Goal: Navigation & Orientation: Find specific page/section

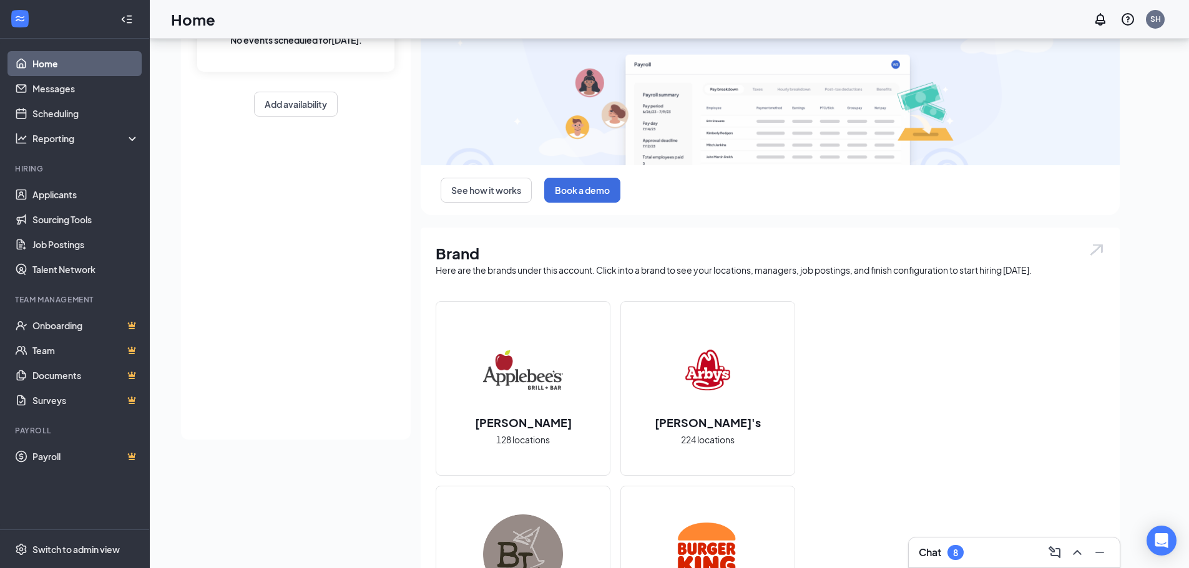
scroll to position [125, 0]
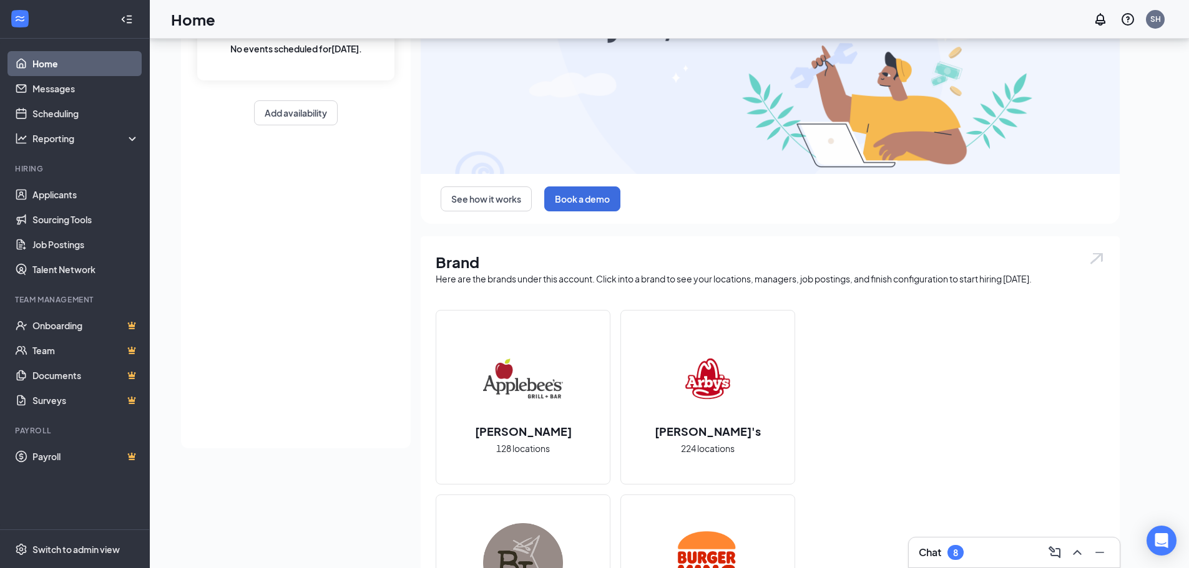
click at [679, 413] on img at bounding box center [708, 379] width 80 height 80
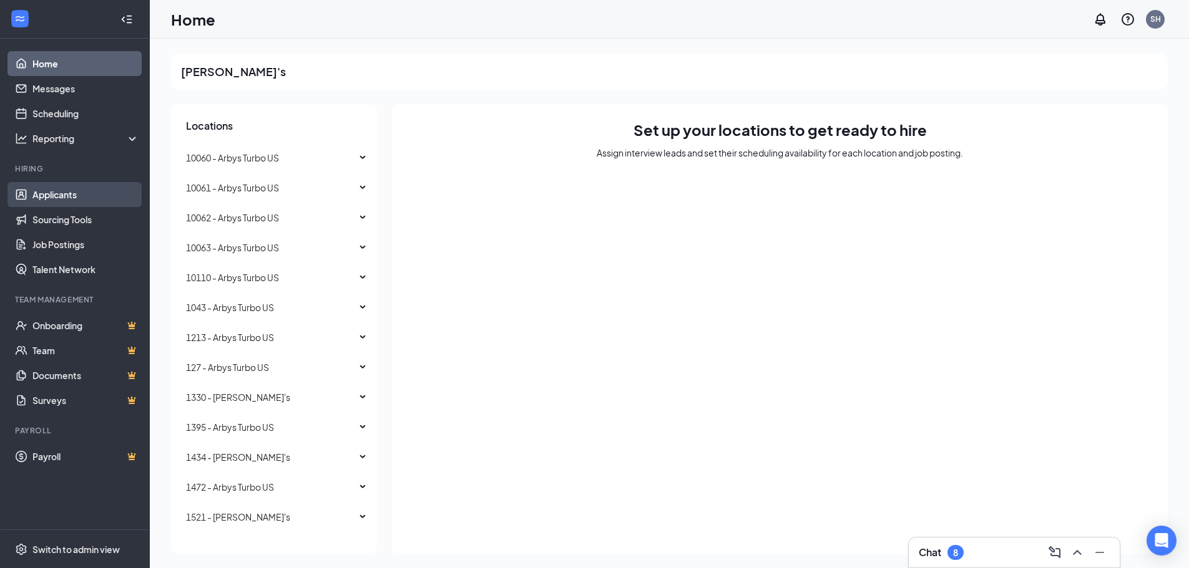
click at [76, 198] on link "Applicants" at bounding box center [85, 194] width 107 height 25
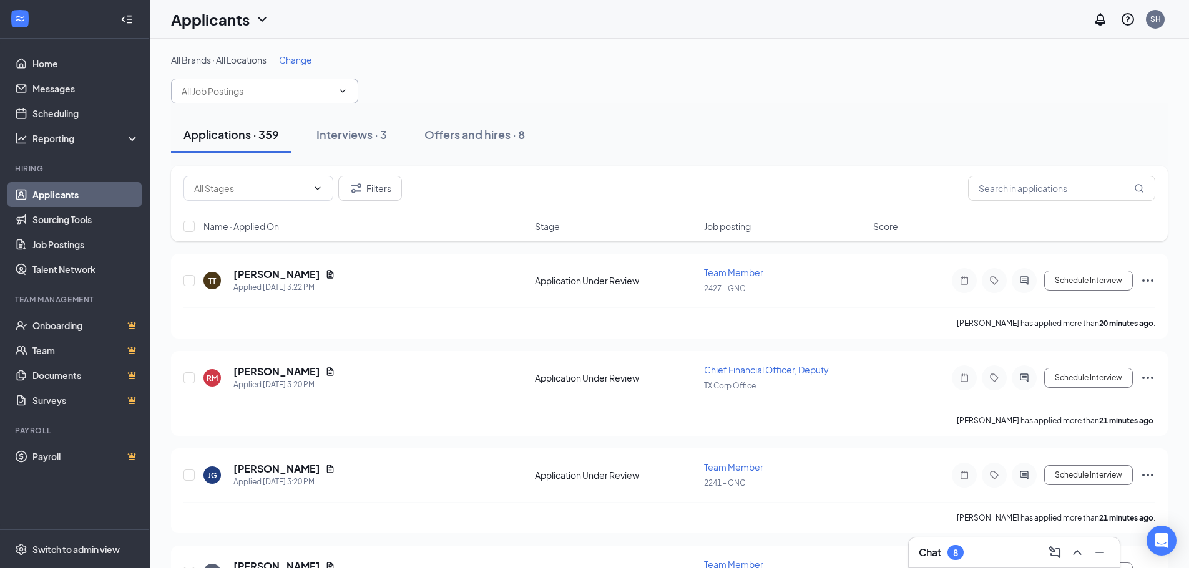
click at [261, 92] on input "text" at bounding box center [257, 91] width 151 height 14
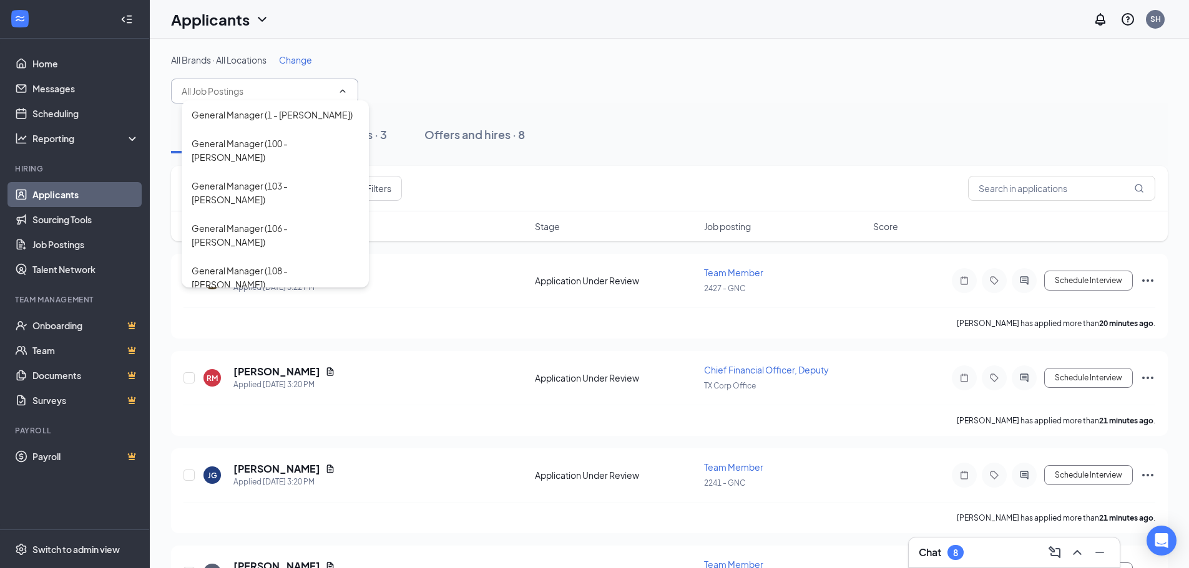
click at [261, 92] on input "text" at bounding box center [257, 91] width 151 height 14
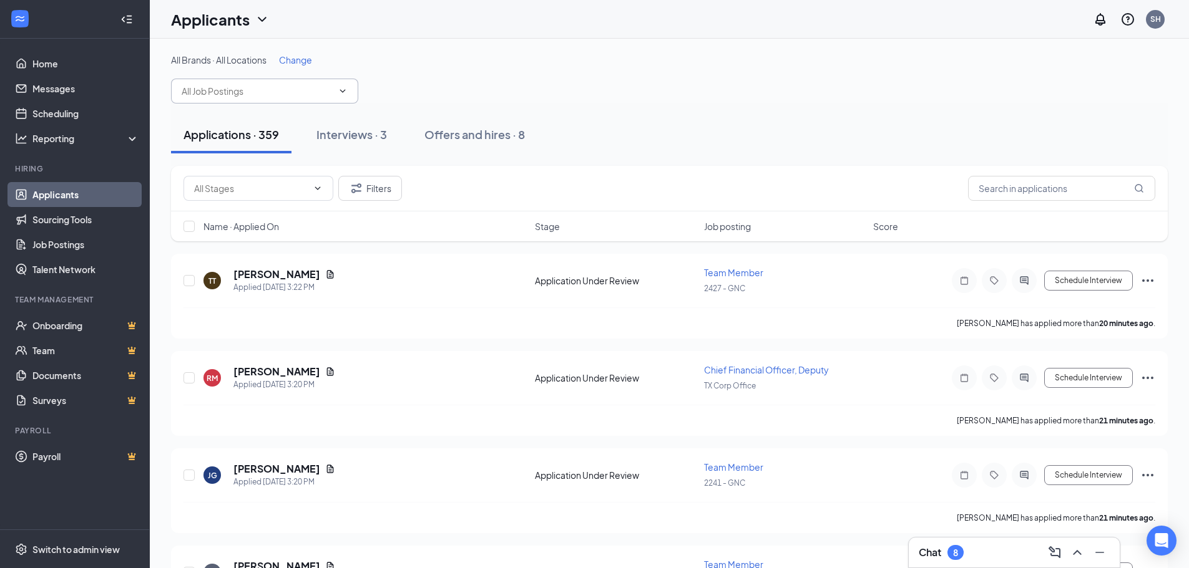
click at [288, 60] on span "Change" at bounding box center [295, 59] width 33 height 11
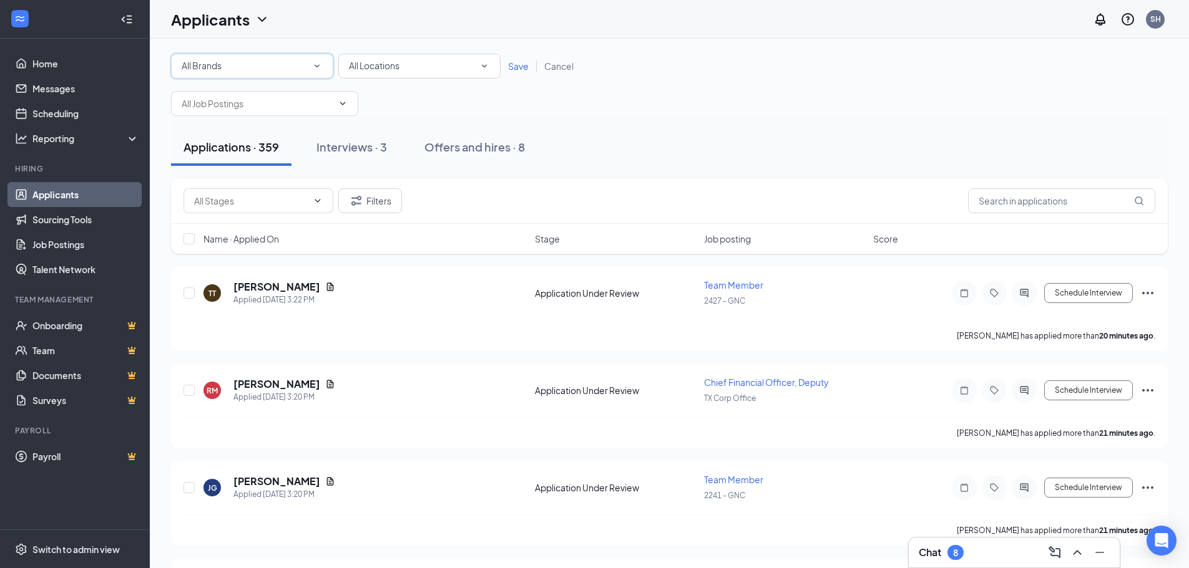
click at [283, 66] on div "All Brands" at bounding box center [252, 66] width 141 height 15
click at [256, 159] on div "[PERSON_NAME]'s" at bounding box center [252, 160] width 142 height 15
click at [512, 70] on span "Save" at bounding box center [518, 66] width 21 height 11
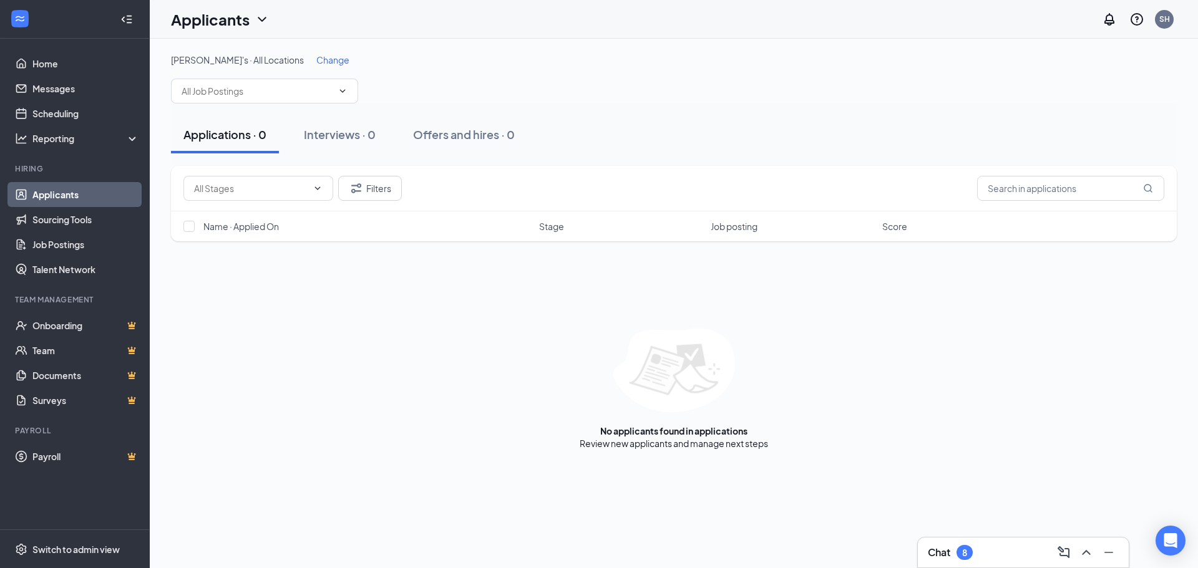
click at [278, 75] on div "[PERSON_NAME]'s · All Locations Change Shift Manager (10060 - Arbys Turbo US) A…" at bounding box center [674, 79] width 1006 height 50
click at [277, 82] on span "Shift Manager (10060 - Arbys Turbo US) Assistant Manager (10060 - Arbys Turbo U…" at bounding box center [264, 91] width 187 height 25
click at [60, 198] on link "Applicants" at bounding box center [85, 194] width 107 height 25
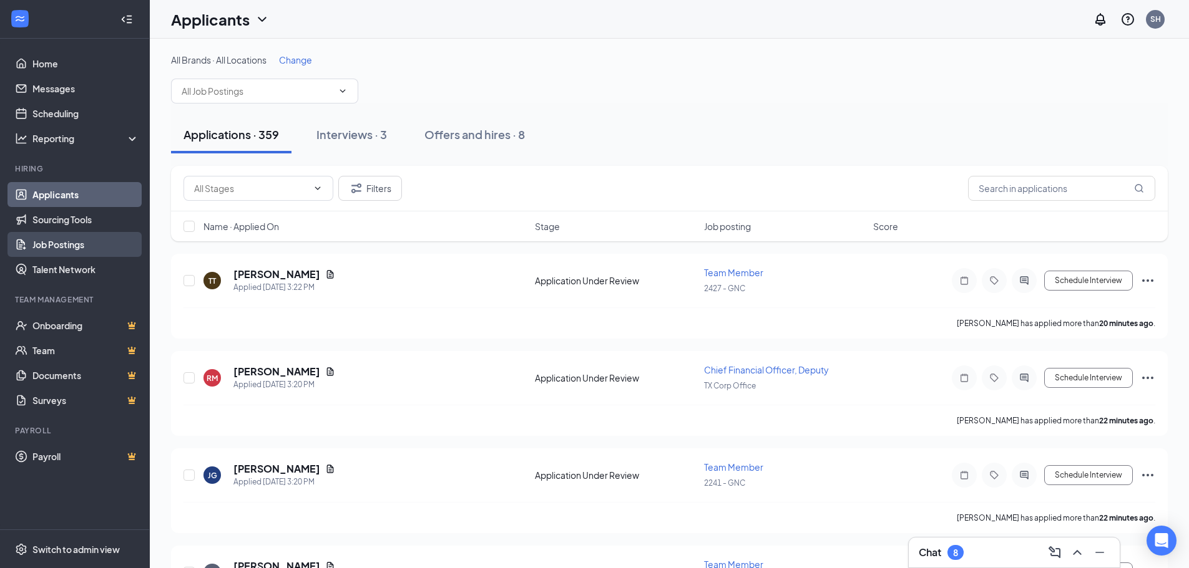
click at [67, 237] on link "Job Postings" at bounding box center [85, 244] width 107 height 25
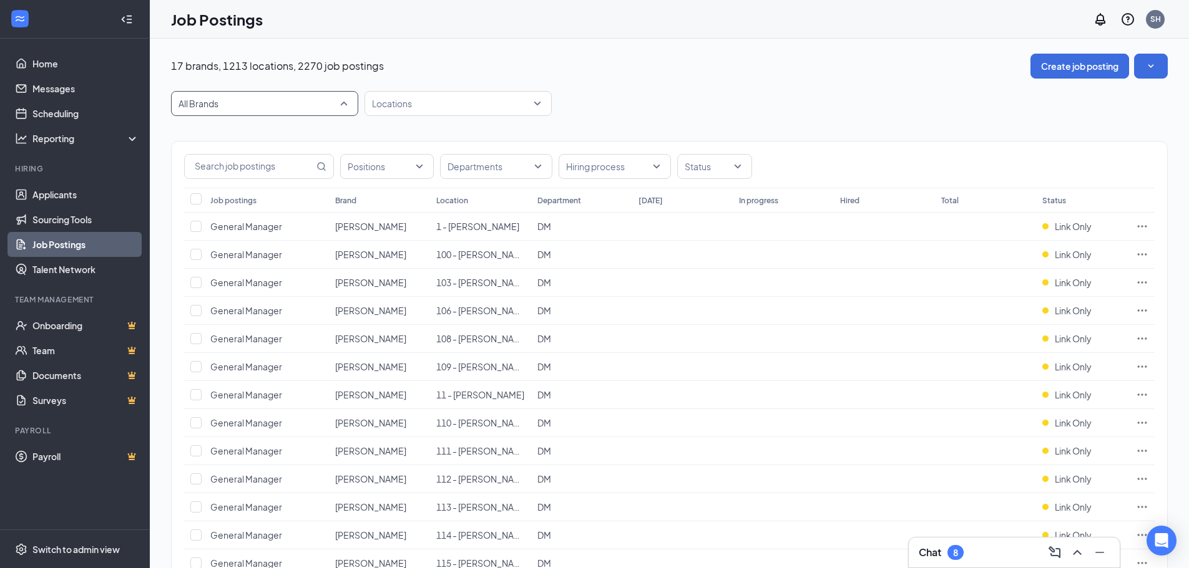
click at [241, 112] on span "All Brands" at bounding box center [264, 104] width 172 height 24
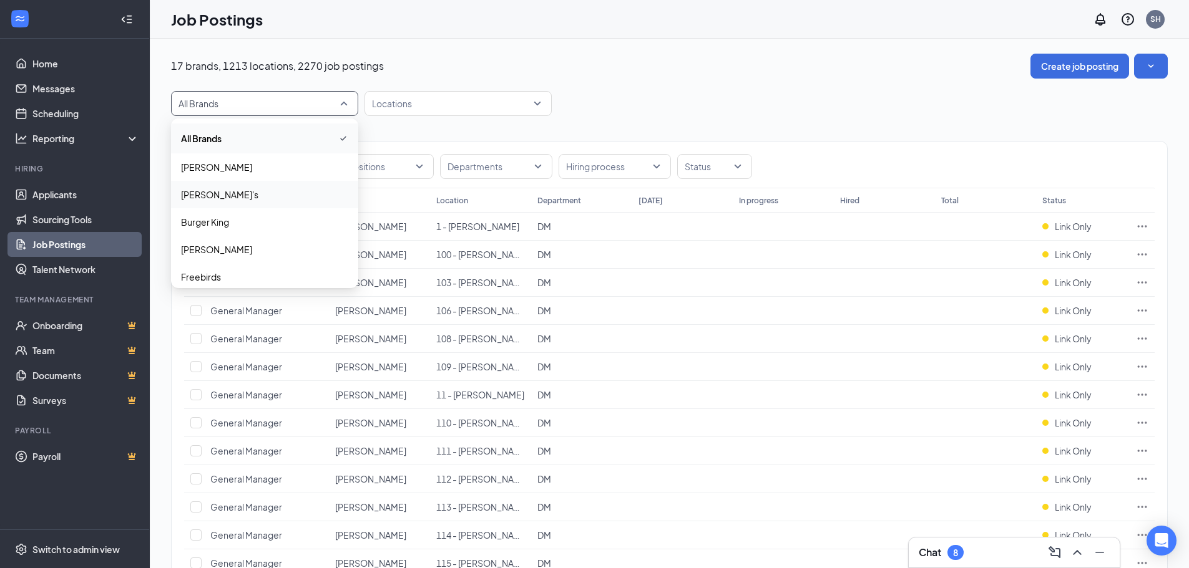
click at [216, 195] on span "[PERSON_NAME]'s" at bounding box center [264, 194] width 167 height 12
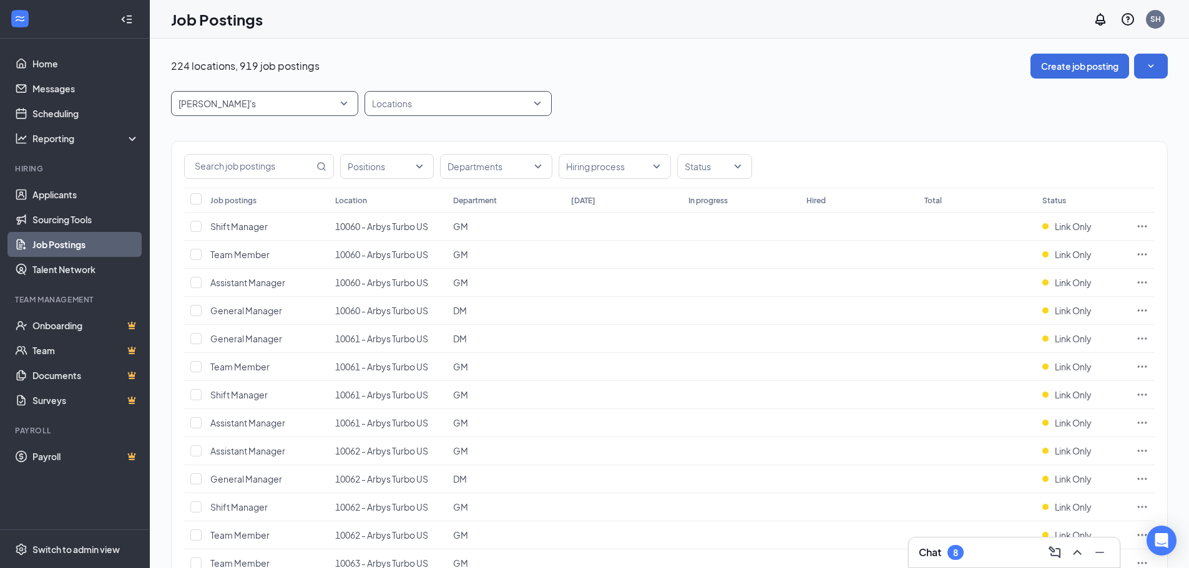
click at [427, 104] on div at bounding box center [451, 104] width 168 height 20
type input "8753"
click at [431, 125] on div "8753 - Arbys Turbo US" at bounding box center [457, 138] width 187 height 29
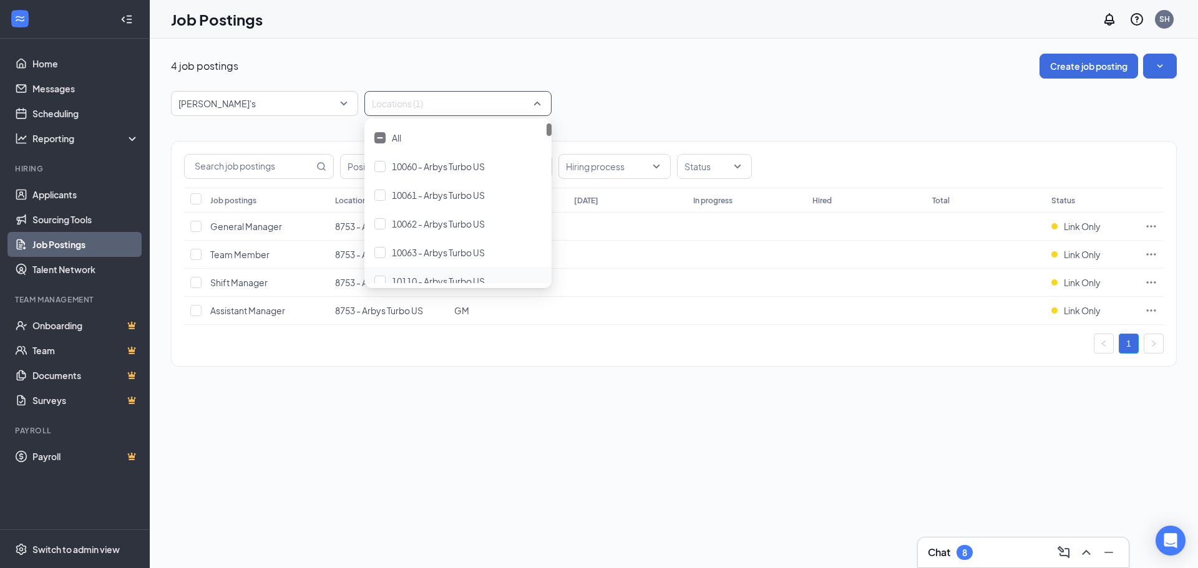
click at [655, 438] on div "4 job postings Create job posting [PERSON_NAME]'s 87323 87554 87389 All Brands …" at bounding box center [674, 304] width 1048 height 530
click at [1148, 252] on icon "Ellipses" at bounding box center [1151, 254] width 12 height 12
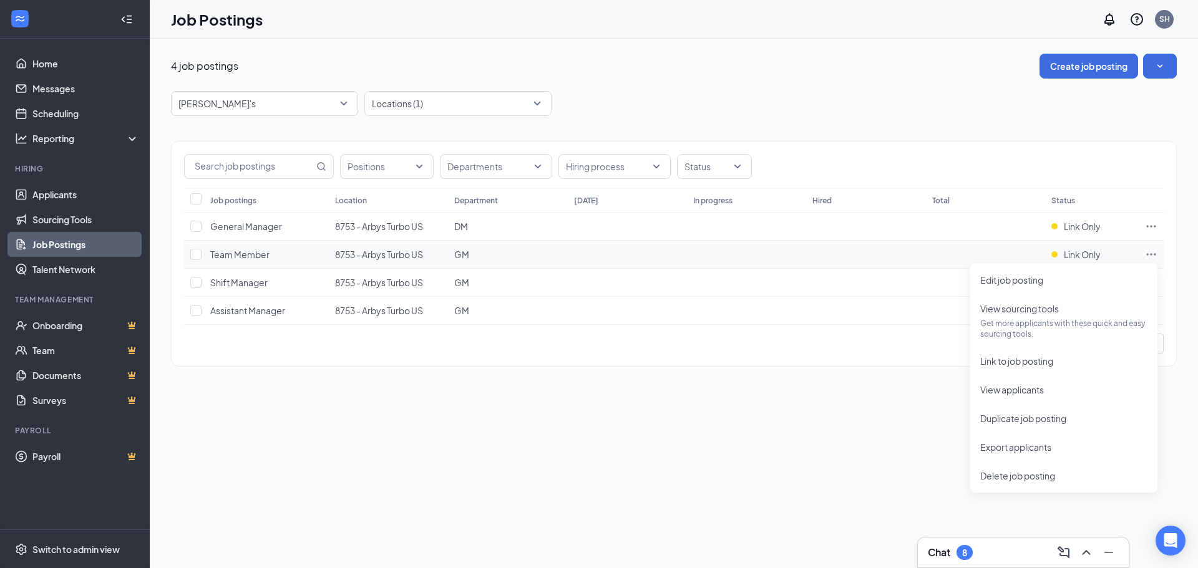
click at [1141, 256] on td at bounding box center [1151, 255] width 25 height 28
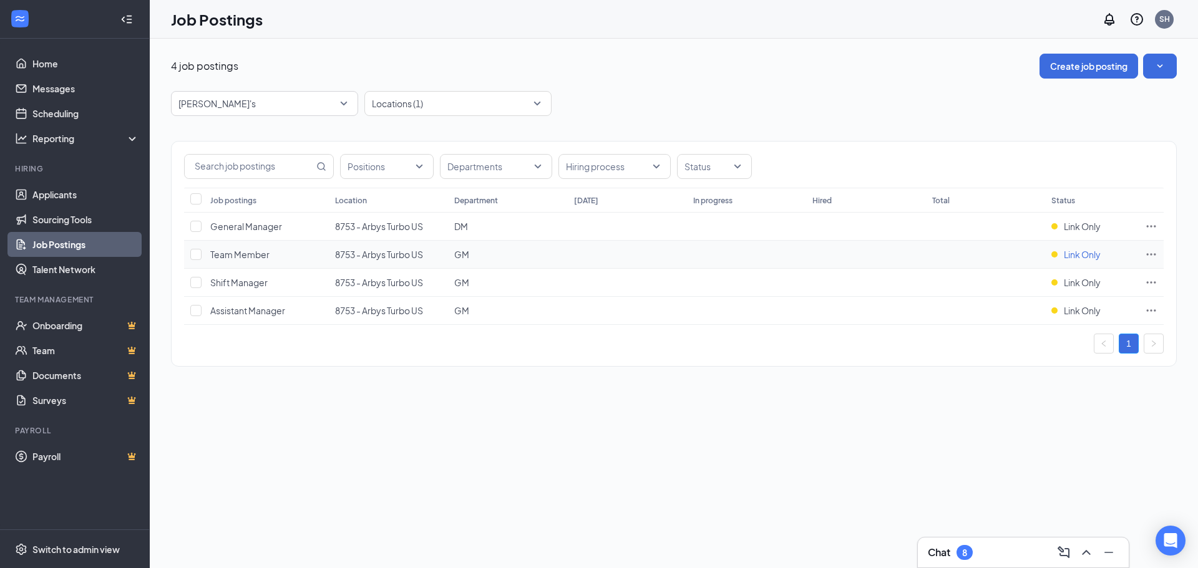
click at [1073, 259] on span "Link Only" at bounding box center [1082, 254] width 37 height 12
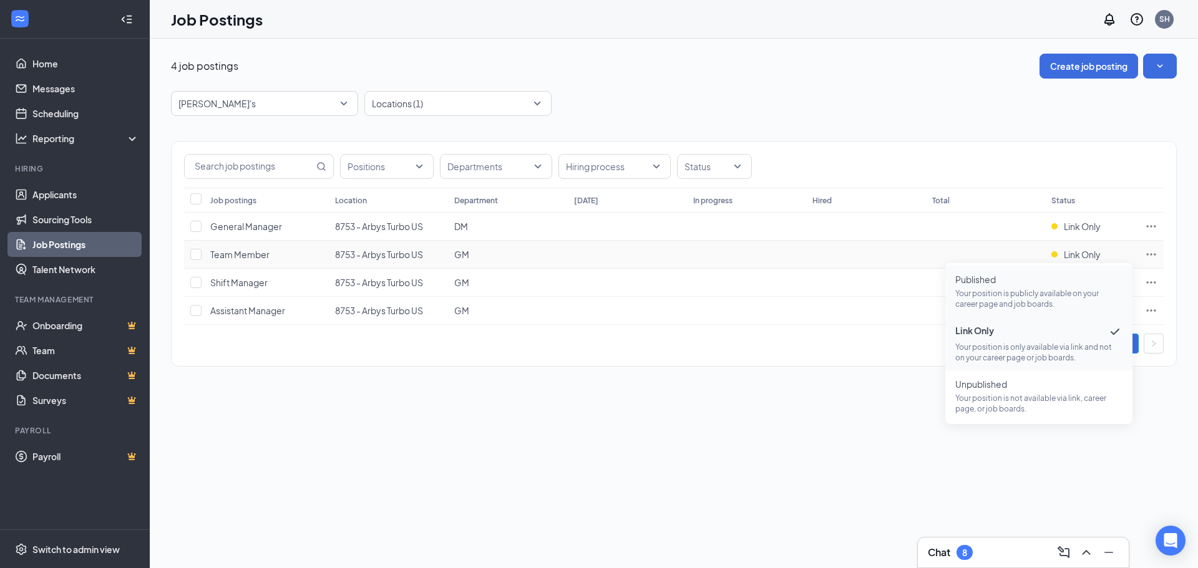
click at [1032, 288] on span "Published Your position is publicly available on your career page and job board…" at bounding box center [1038, 291] width 167 height 36
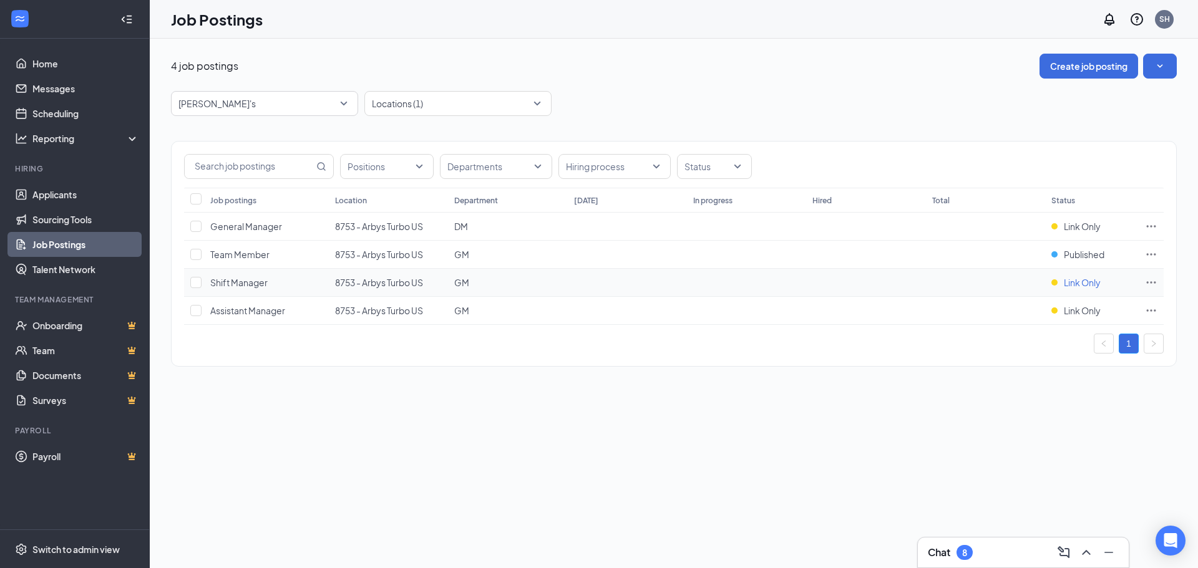
click at [1082, 283] on span "Link Only" at bounding box center [1082, 282] width 37 height 12
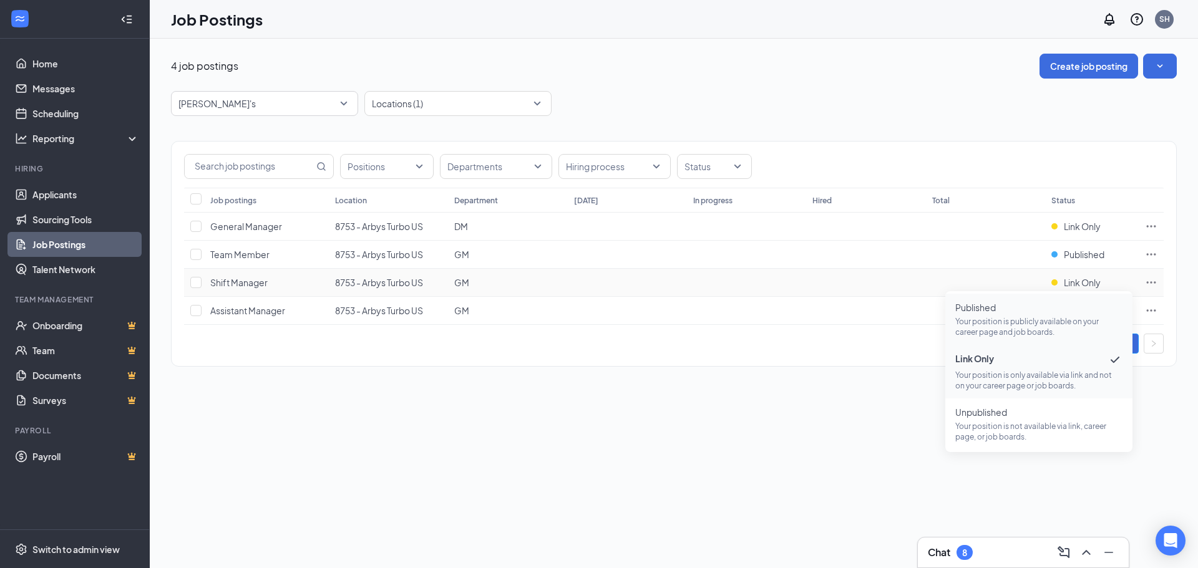
click at [1032, 318] on p "Your position is publicly available on your career page and job boards." at bounding box center [1038, 326] width 167 height 21
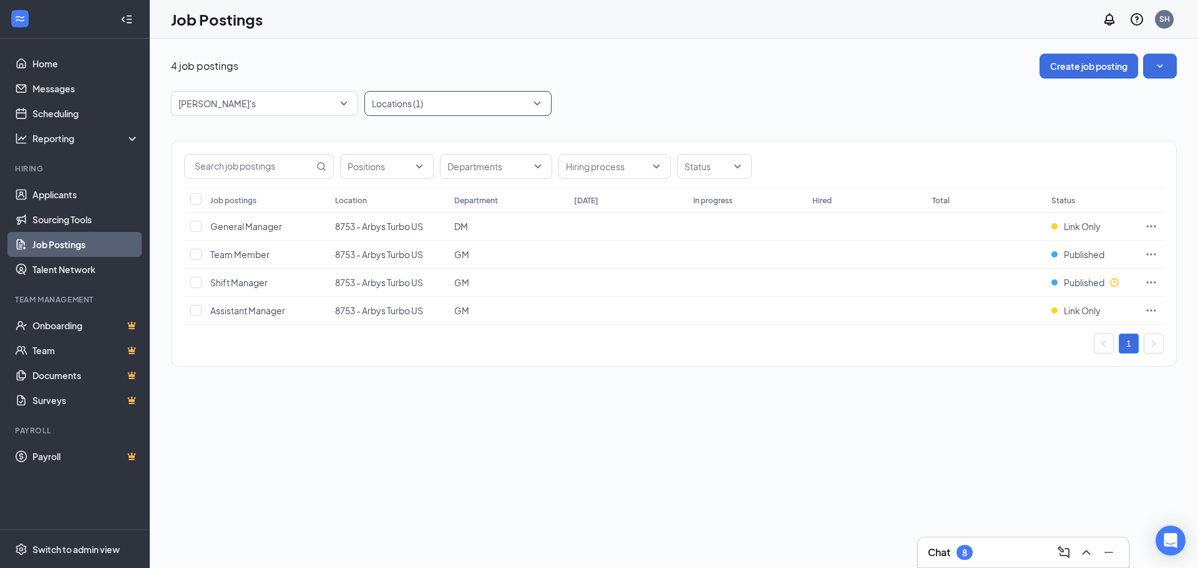
click at [527, 94] on div at bounding box center [451, 104] width 168 height 20
type input "8804"
click at [437, 135] on span "8804 - Arbys Turbo US" at bounding box center [436, 137] width 88 height 11
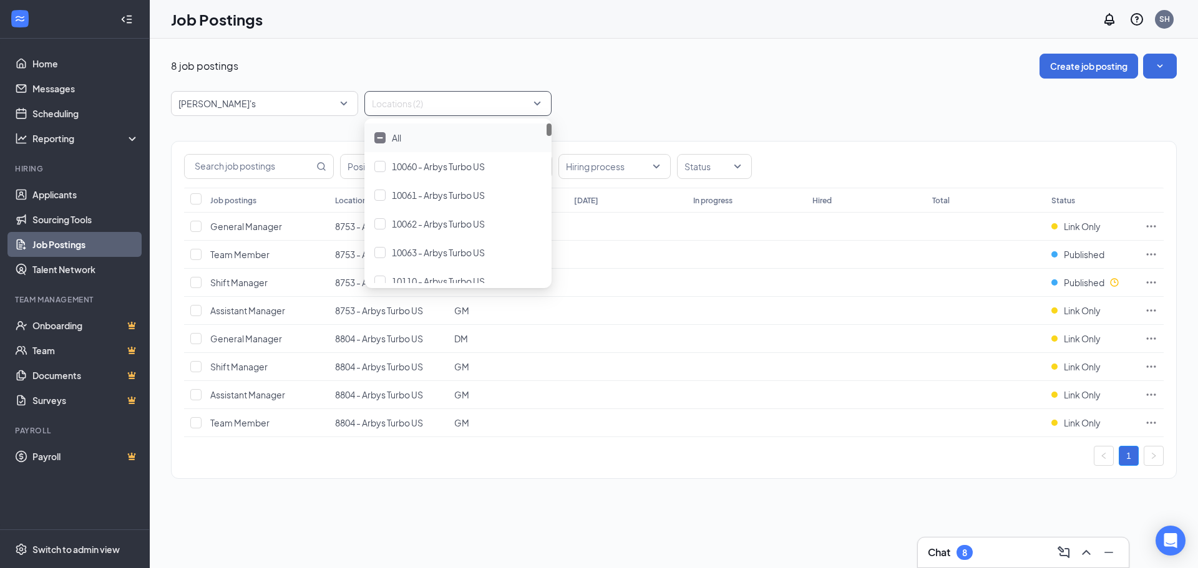
click at [537, 94] on div "Locations (2)" at bounding box center [457, 103] width 187 height 25
click at [1078, 371] on span "Link Only" at bounding box center [1082, 367] width 37 height 12
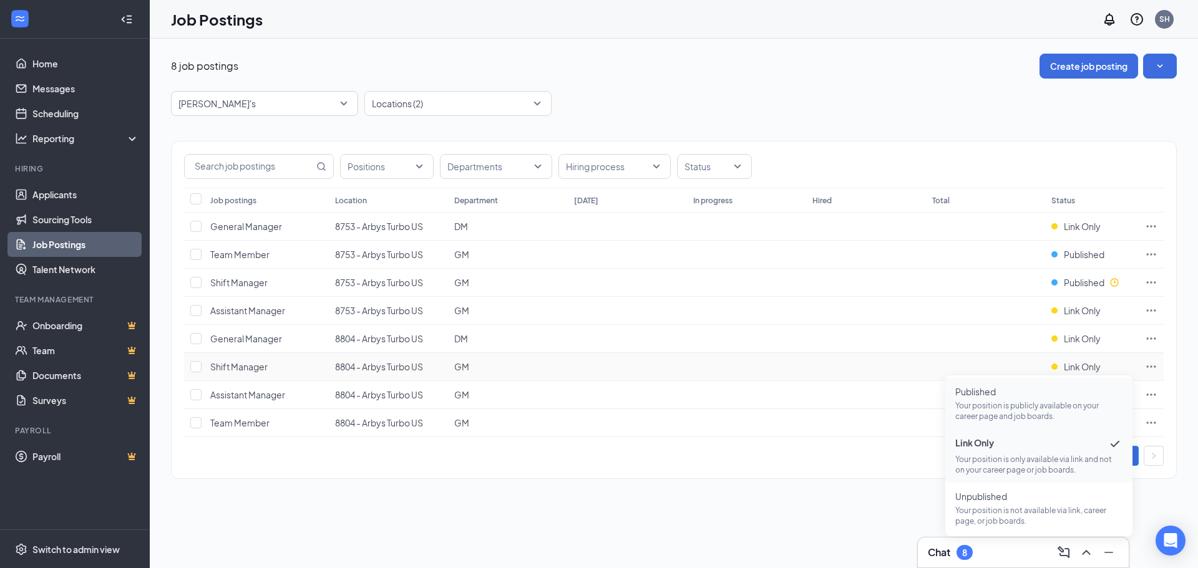
click at [1048, 409] on p "Your position is publicly available on your career page and job boards." at bounding box center [1038, 411] width 167 height 21
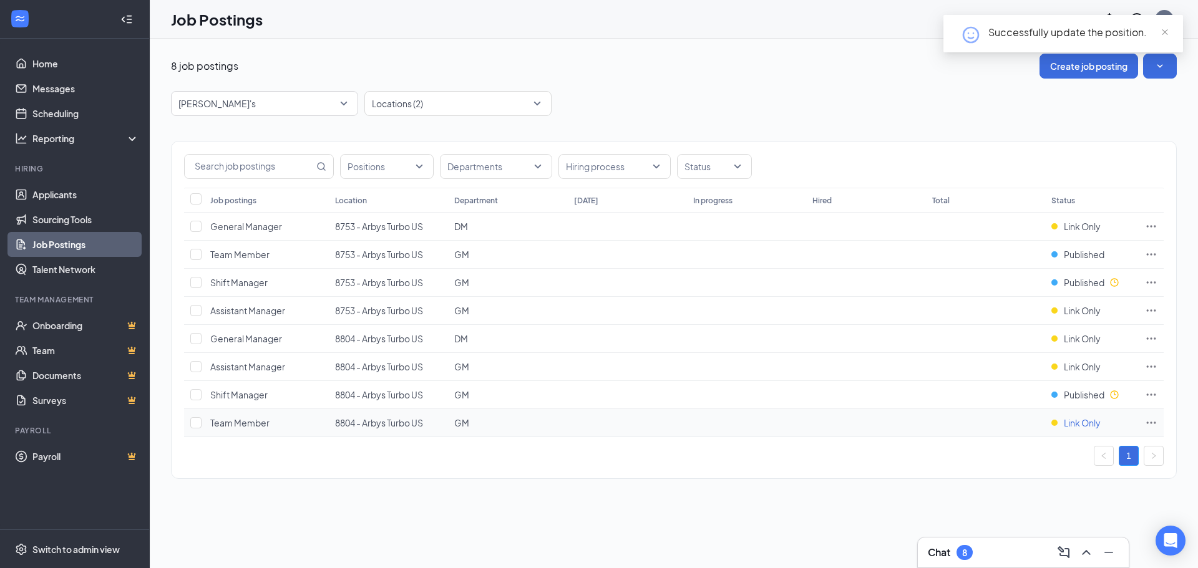
click at [1070, 424] on span "Link Only" at bounding box center [1082, 423] width 37 height 12
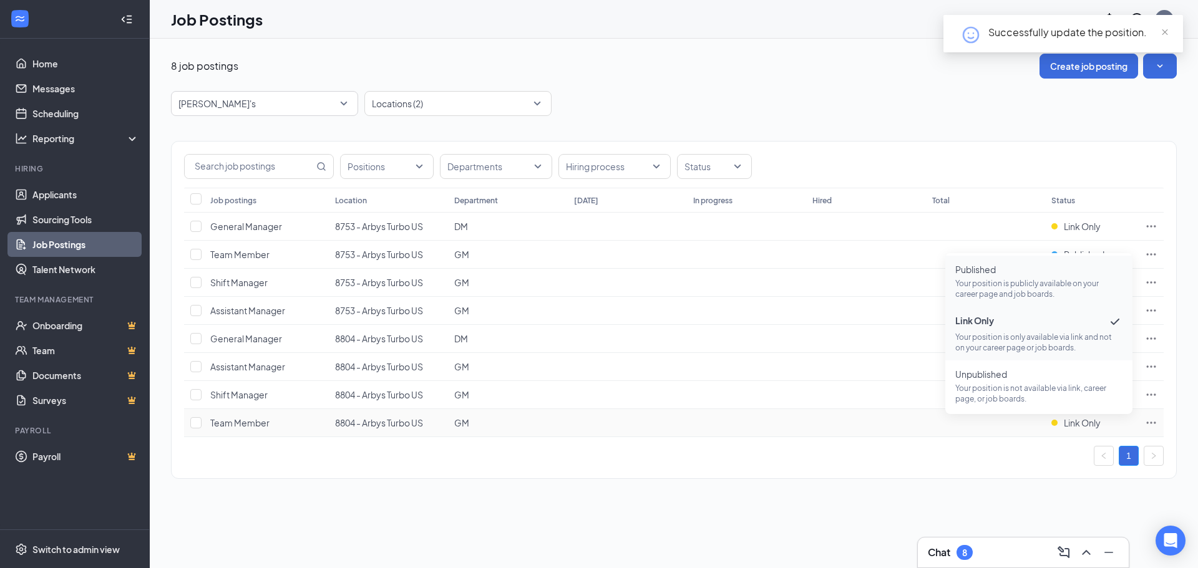
click at [1021, 294] on p "Your position is publicly available on your career page and job boards." at bounding box center [1038, 288] width 167 height 21
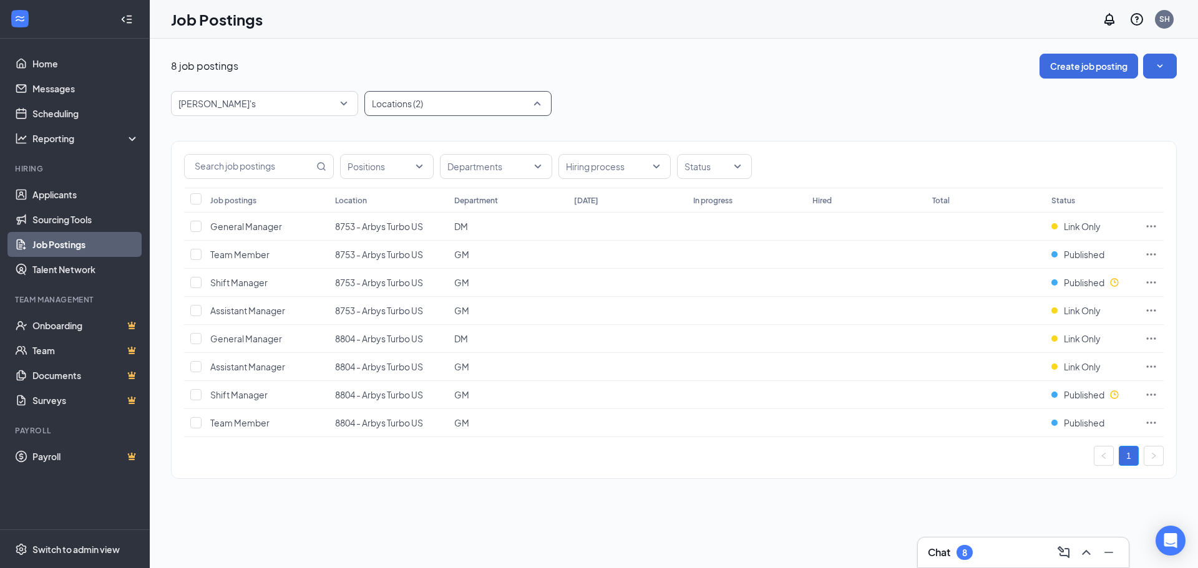
click at [454, 113] on div at bounding box center [451, 104] width 168 height 20
type input "8832"
click at [465, 138] on span "8832 - Arbys Turbo US" at bounding box center [436, 137] width 88 height 11
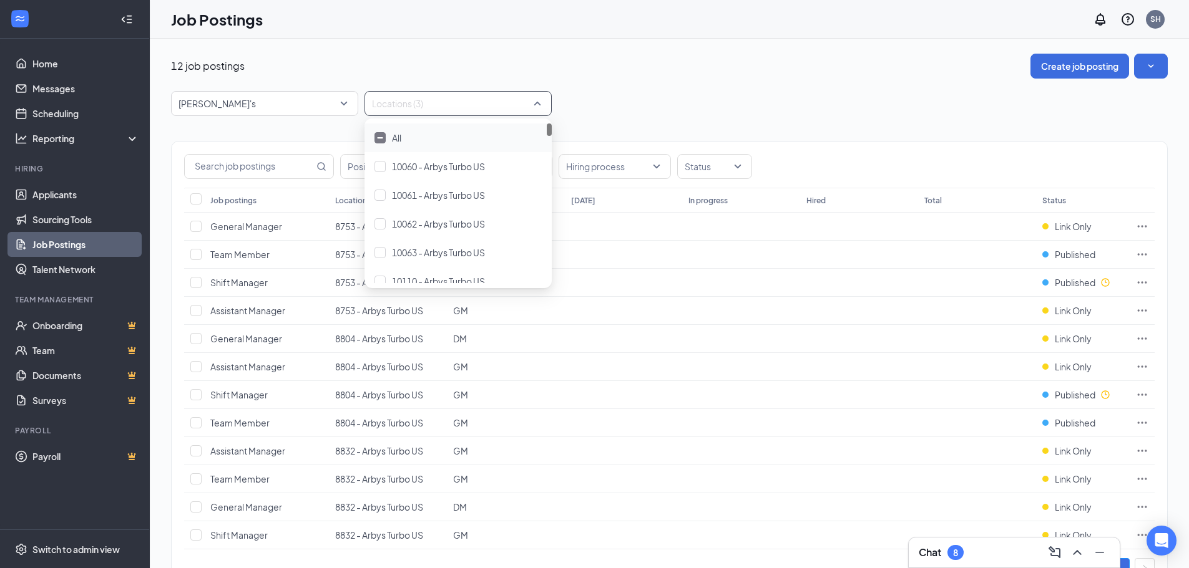
click at [632, 72] on div "12 job postings Create job posting" at bounding box center [669, 66] width 996 height 25
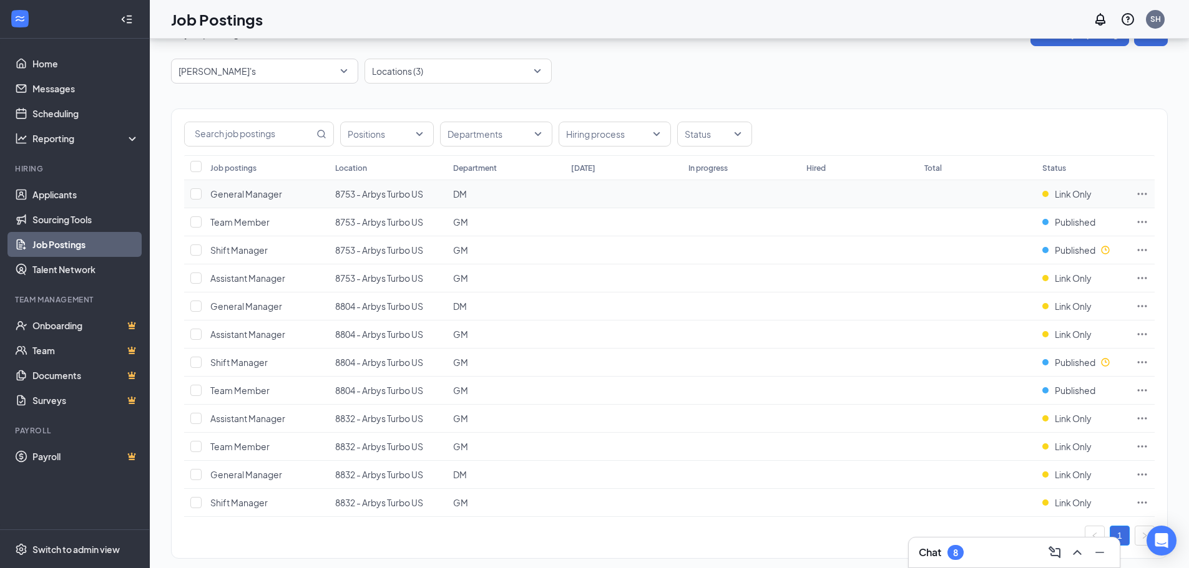
scroll to position [51, 0]
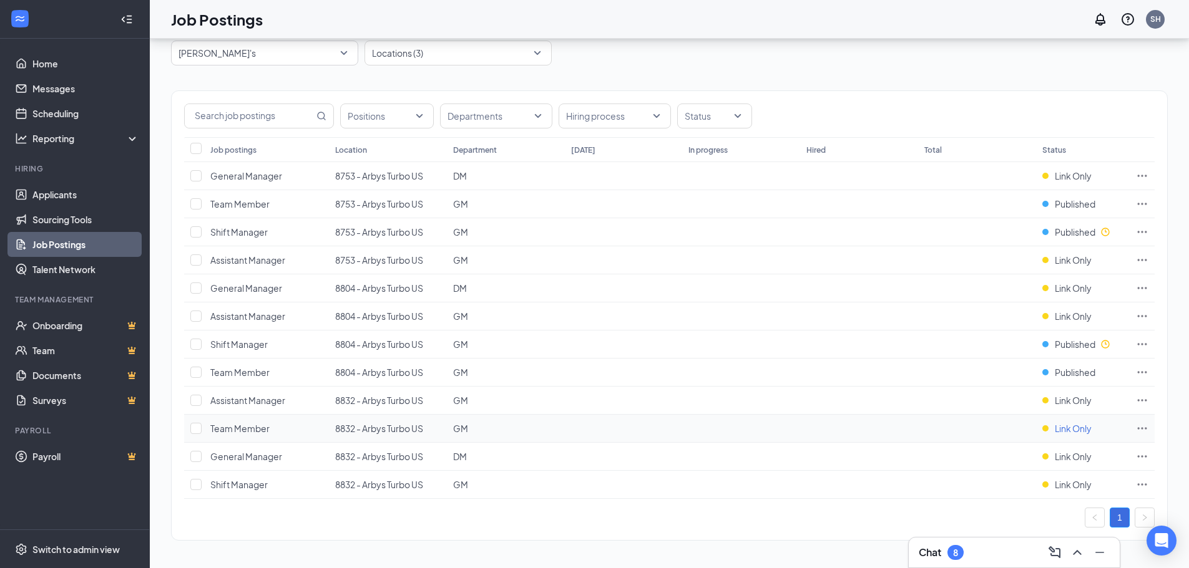
click at [1072, 427] on span "Link Only" at bounding box center [1072, 428] width 37 height 12
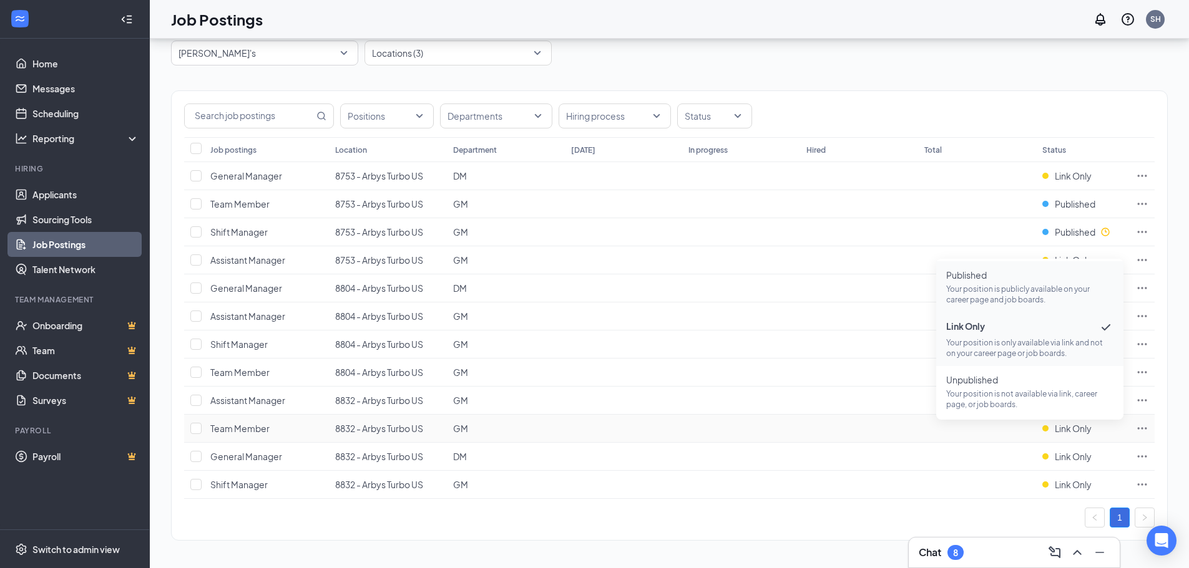
click at [1008, 286] on p "Your position is publicly available on your career page and job boards." at bounding box center [1029, 294] width 167 height 21
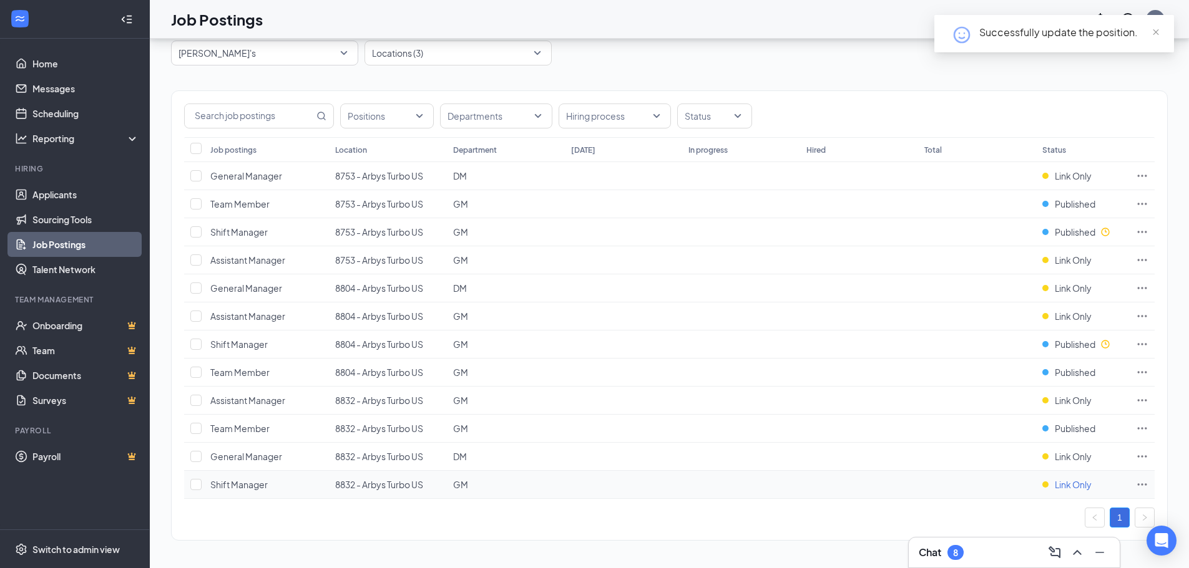
click at [1083, 485] on span "Link Only" at bounding box center [1072, 485] width 37 height 12
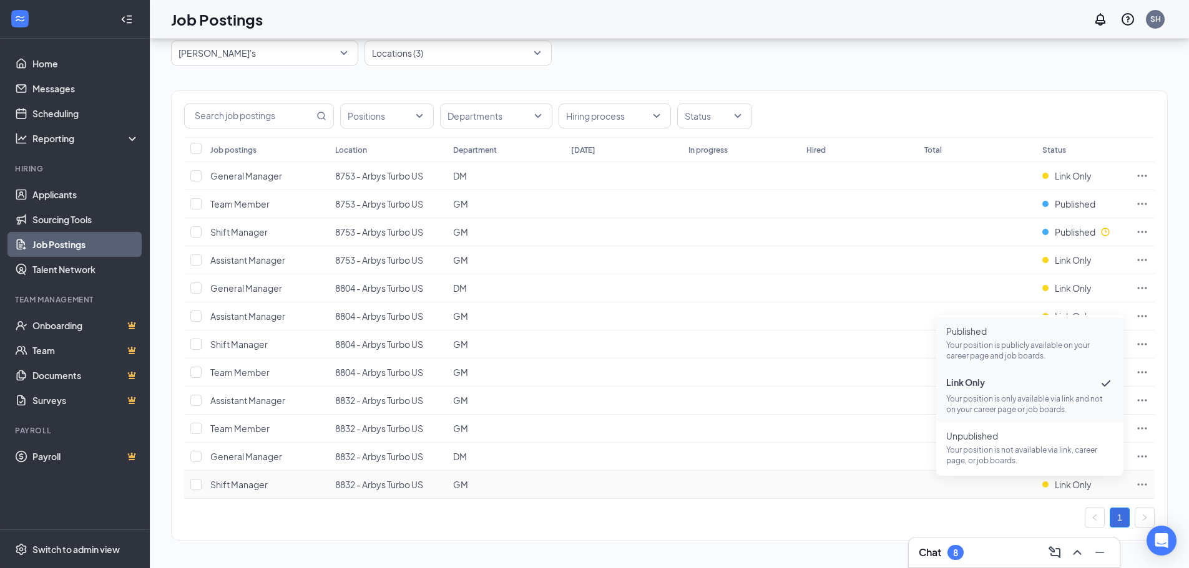
click at [983, 339] on span "Published Your position is publicly available on your career page and job board…" at bounding box center [1029, 343] width 167 height 36
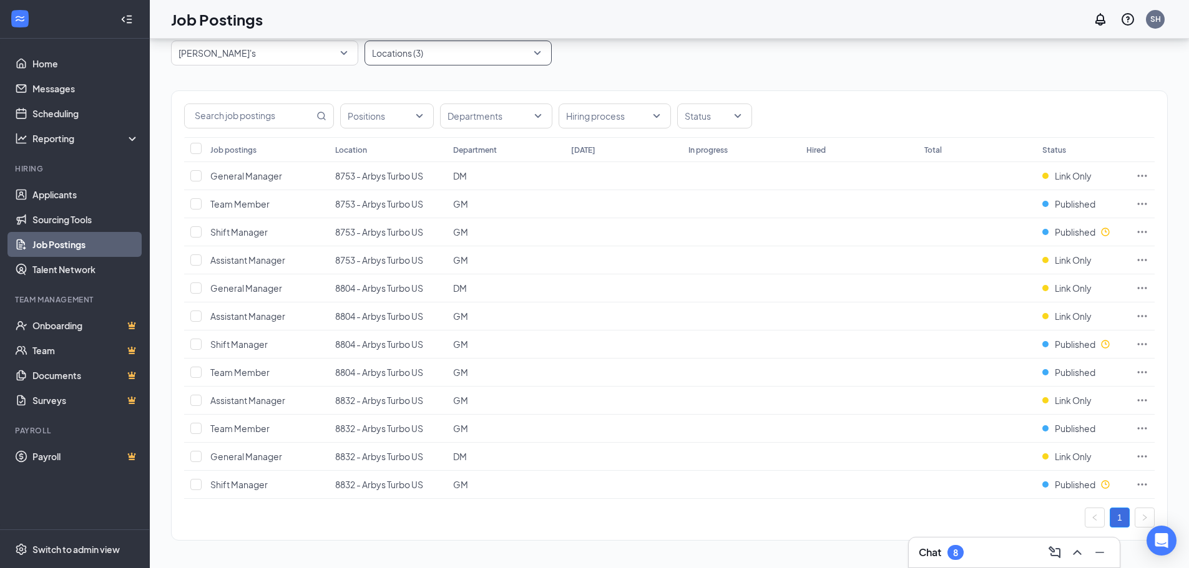
click at [439, 56] on div at bounding box center [451, 53] width 168 height 20
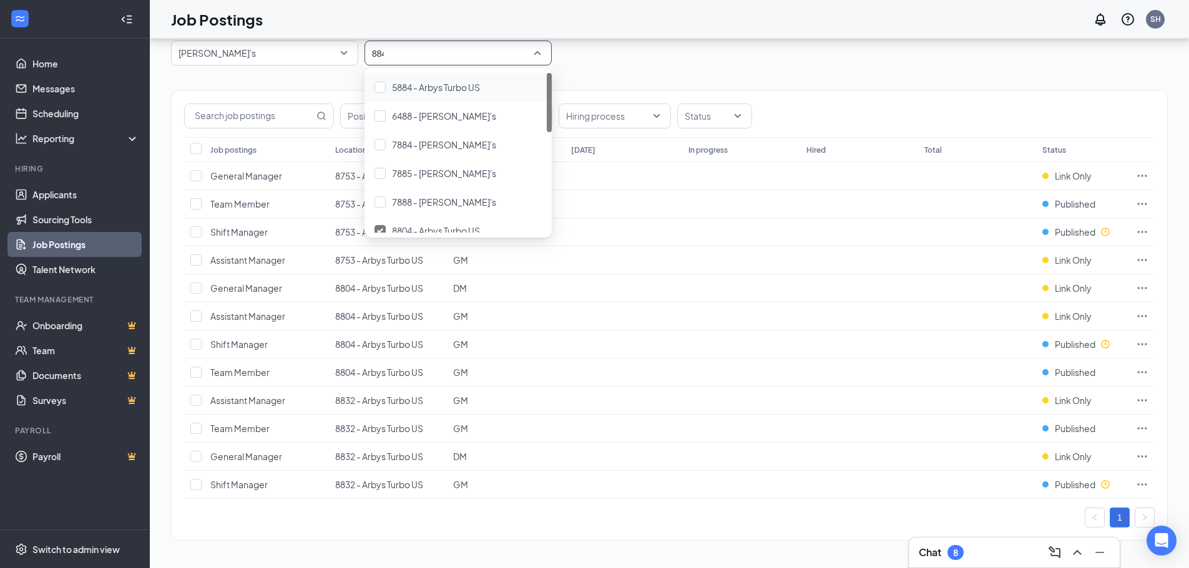
type input "8848"
click at [455, 87] on span "8848 - Arbys Turbo US" at bounding box center [436, 87] width 88 height 11
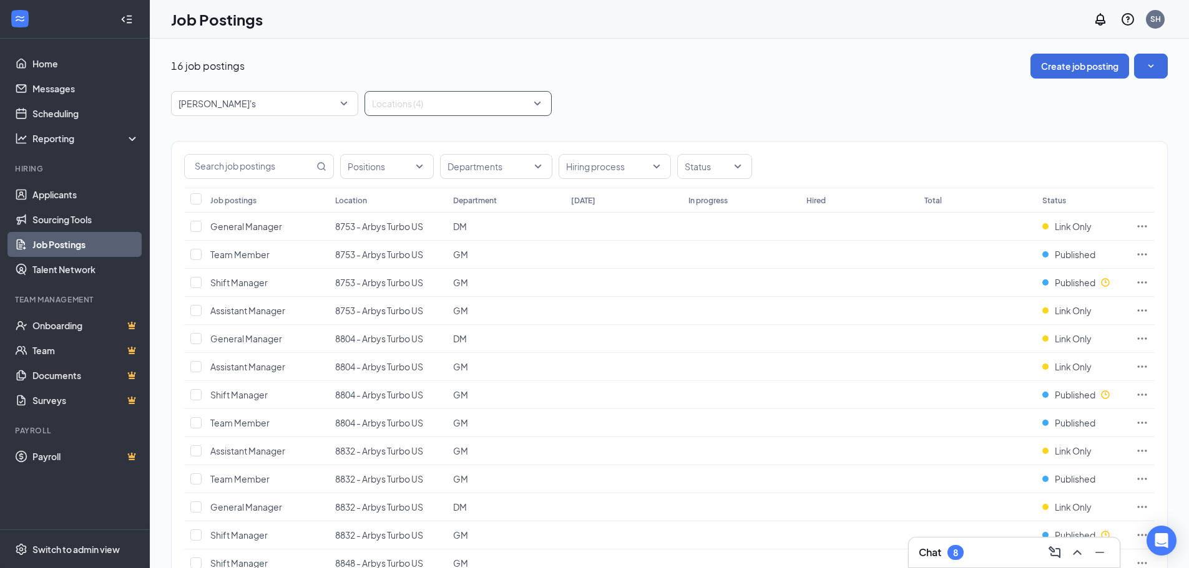
click at [539, 109] on div "Locations (4)" at bounding box center [457, 103] width 187 height 25
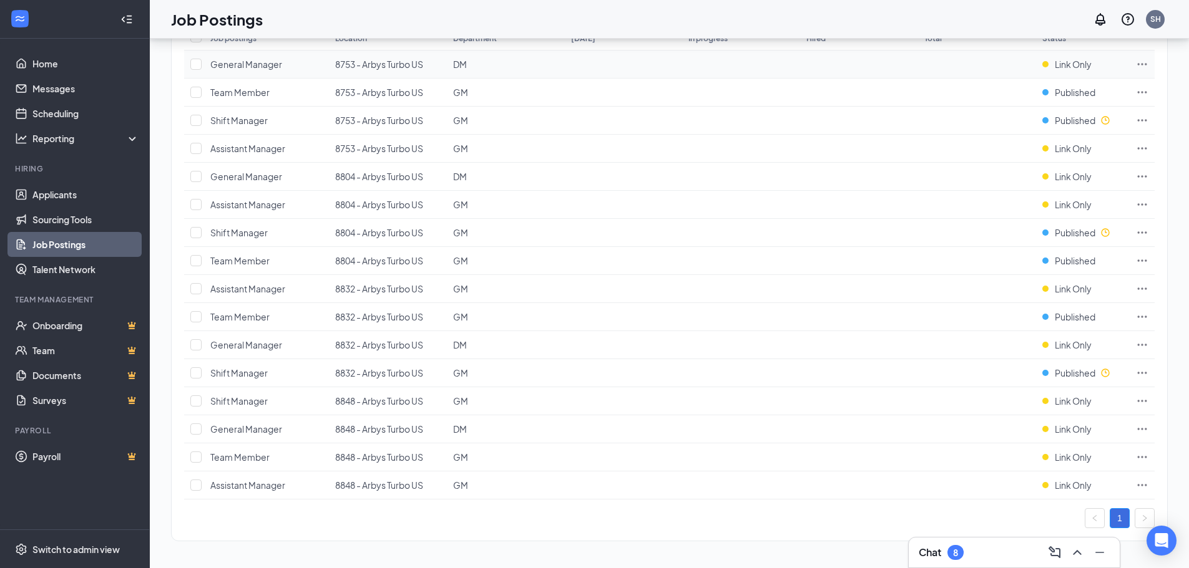
scroll to position [163, 0]
click at [1073, 400] on span "Link Only" at bounding box center [1072, 400] width 37 height 12
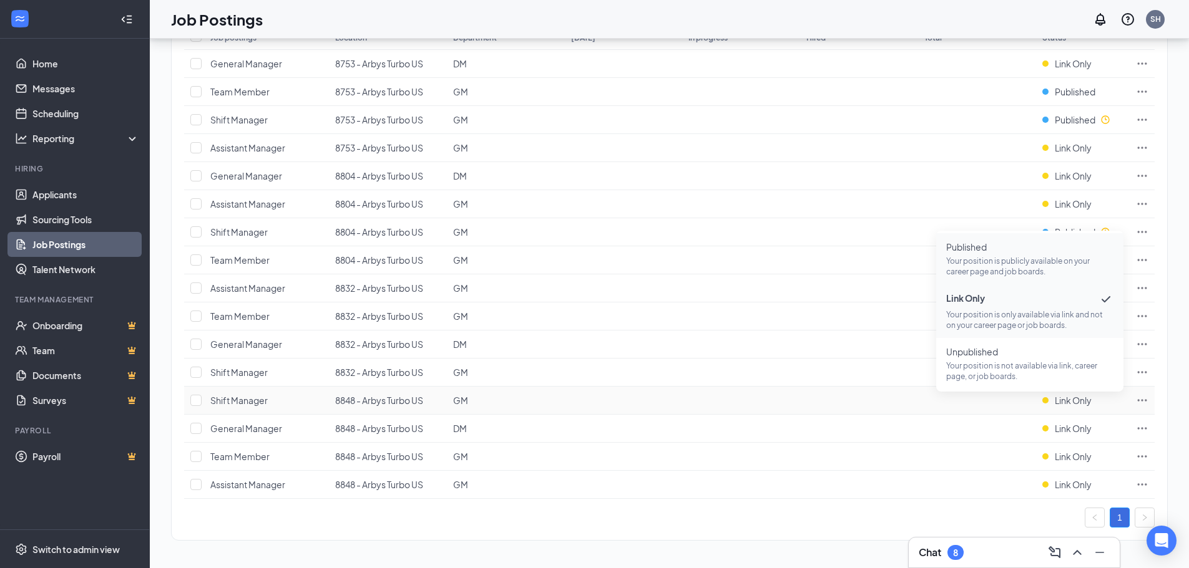
click at [985, 264] on p "Your position is publicly available on your career page and job boards." at bounding box center [1029, 266] width 167 height 21
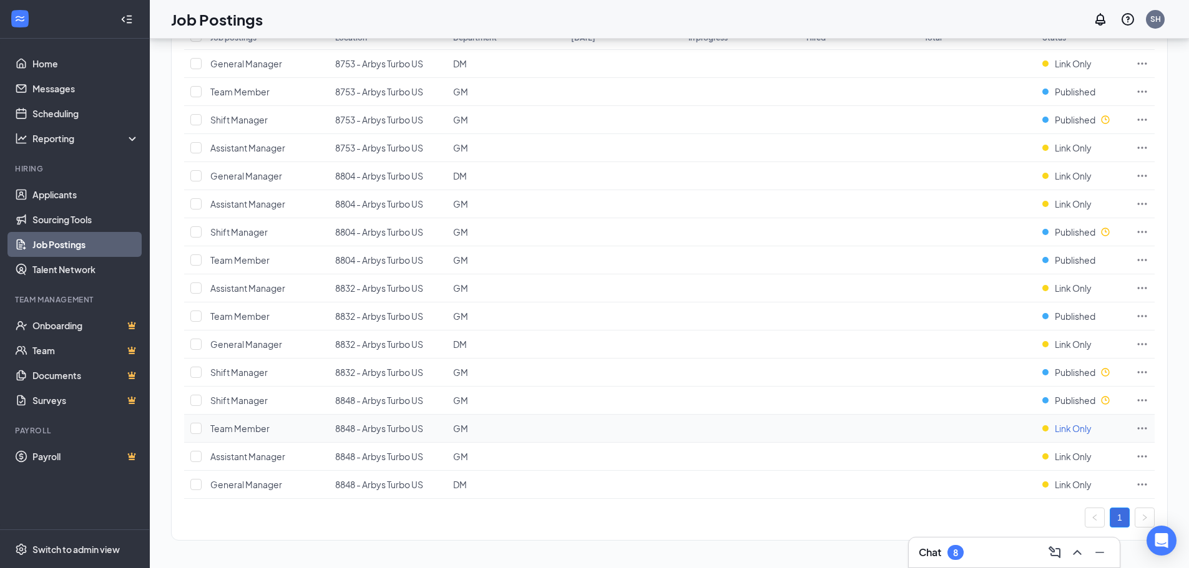
click at [1073, 429] on span "Link Only" at bounding box center [1072, 428] width 37 height 12
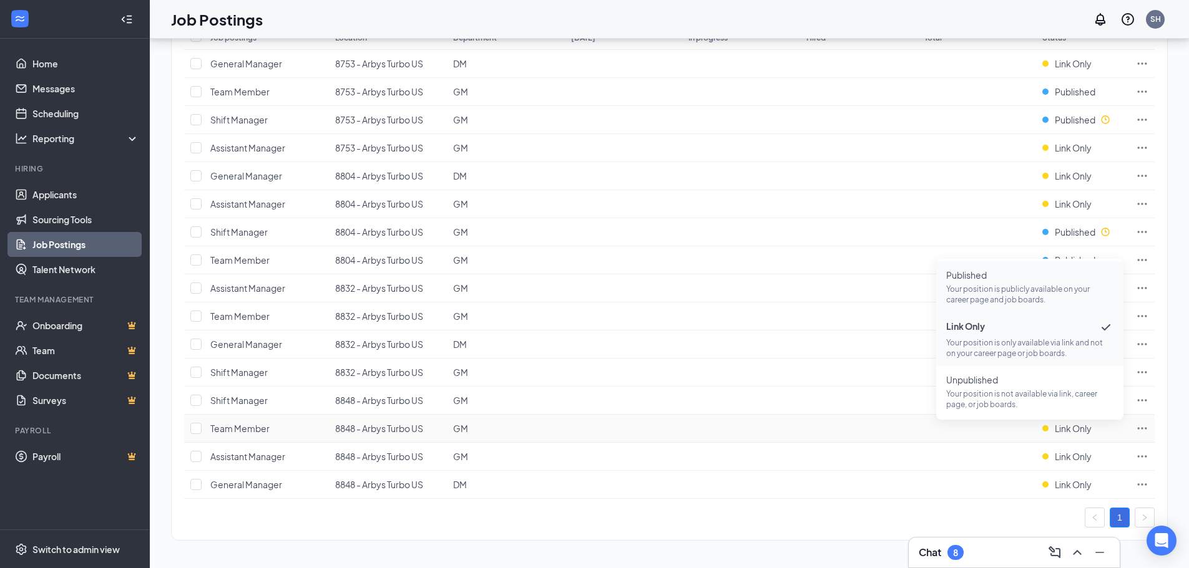
click at [1018, 301] on p "Your position is publicly available on your career page and job boards." at bounding box center [1029, 294] width 167 height 21
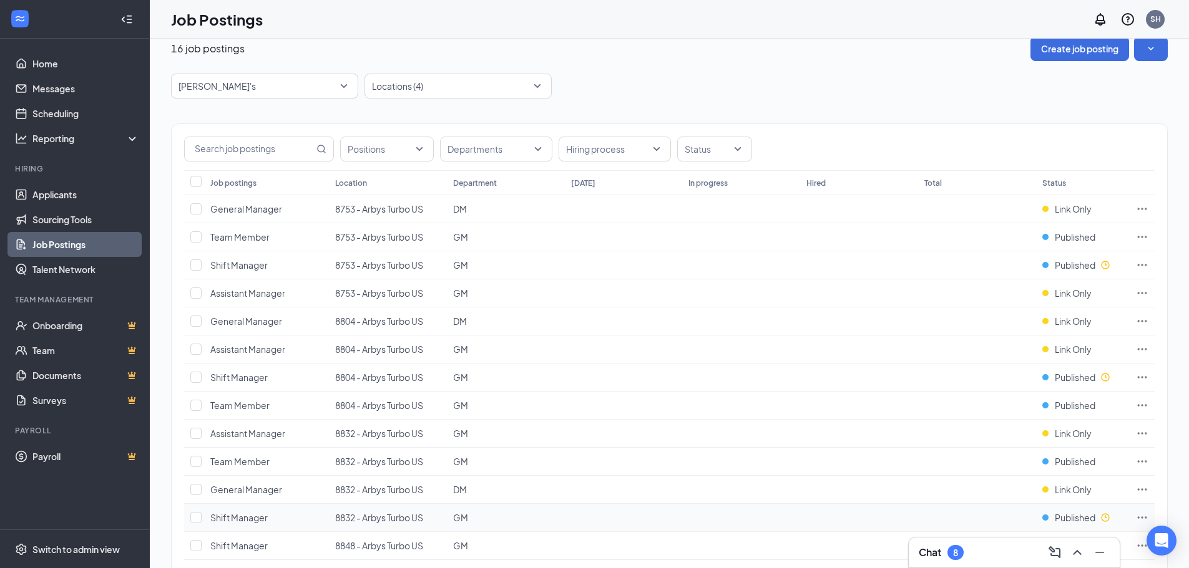
scroll to position [0, 0]
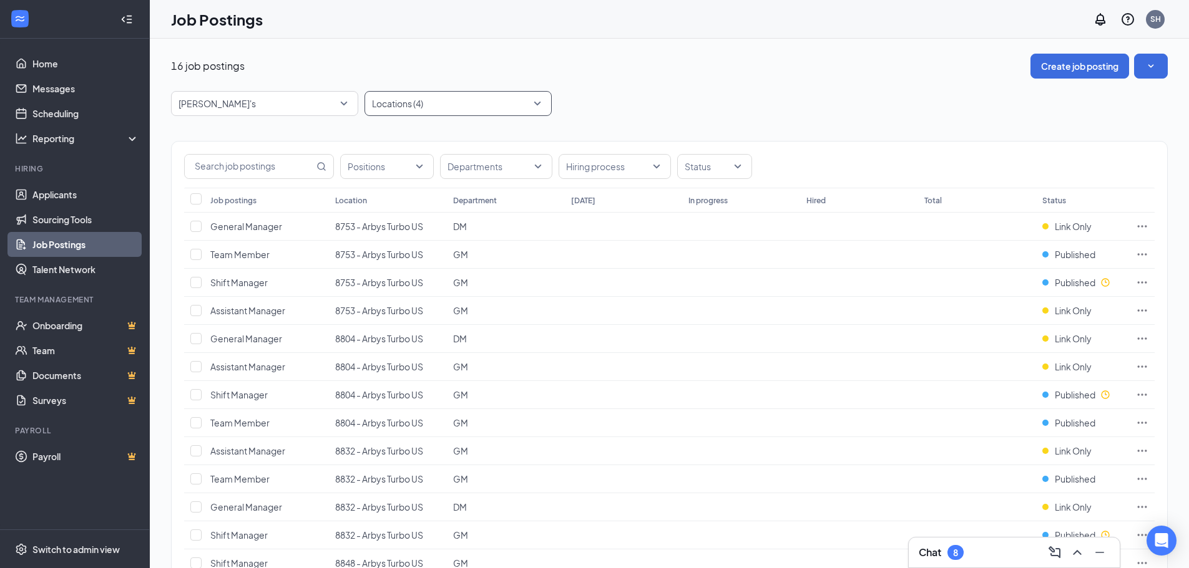
click at [424, 111] on div at bounding box center [451, 104] width 168 height 20
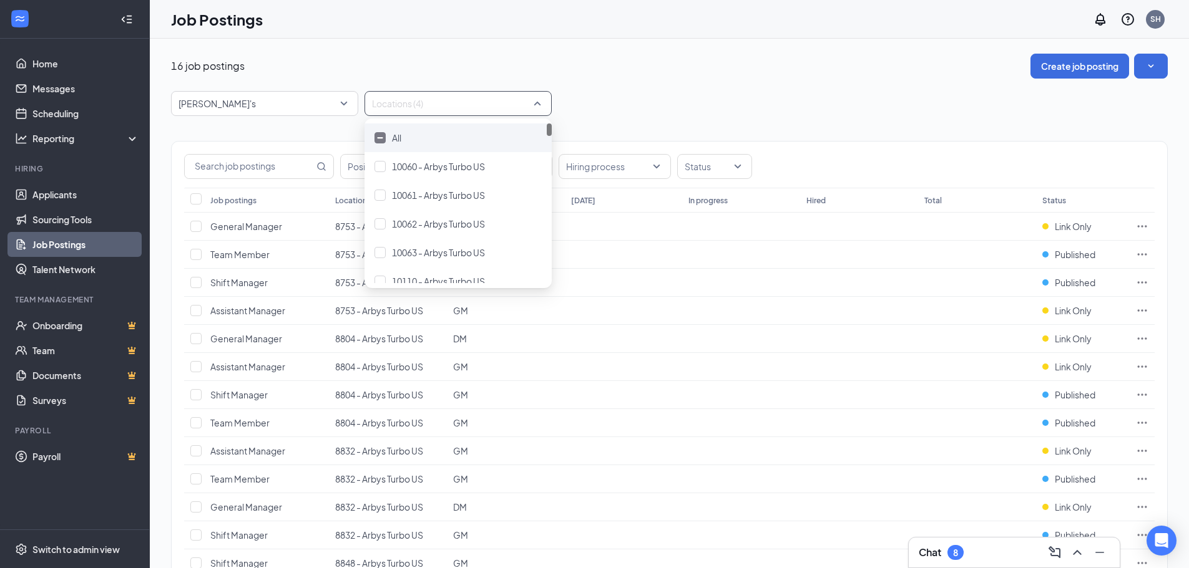
click at [385, 135] on div at bounding box center [379, 137] width 11 height 11
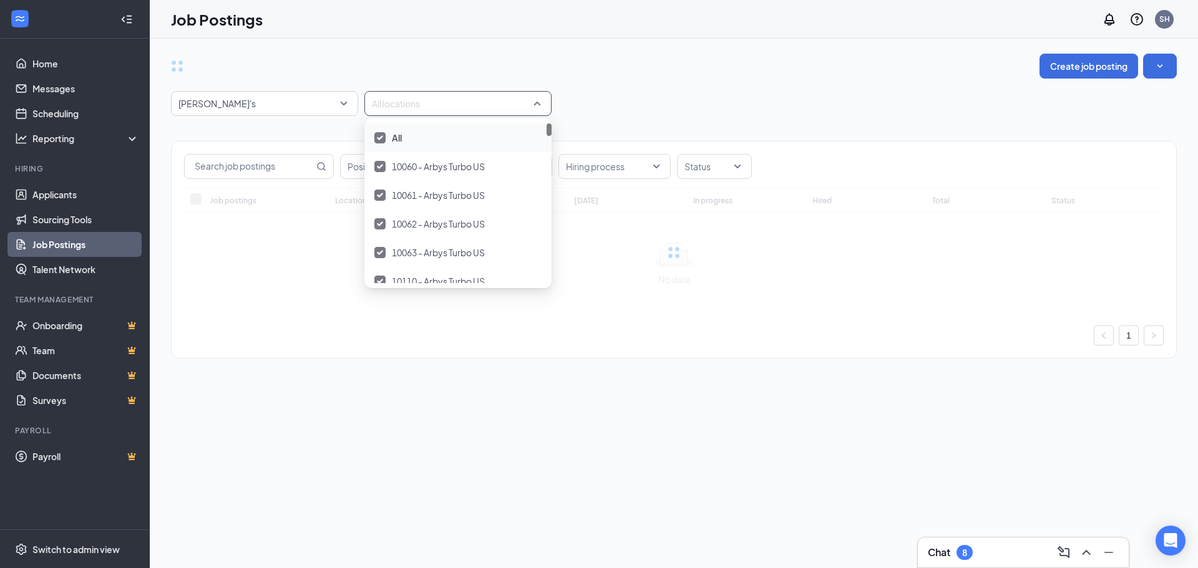
click at [385, 135] on div at bounding box center [379, 137] width 11 height 11
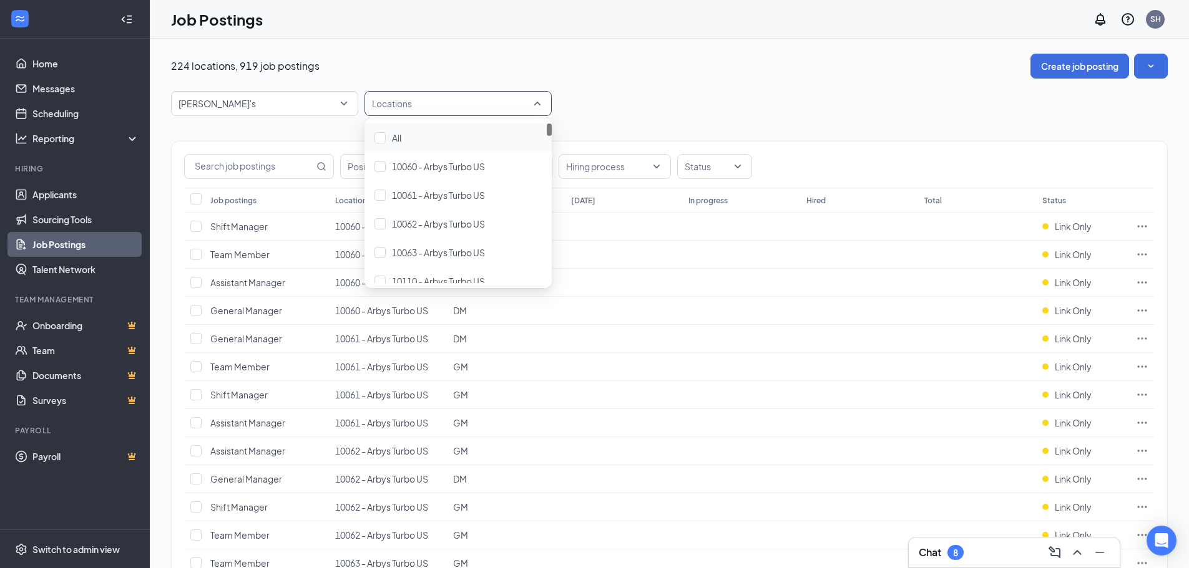
click at [424, 107] on div at bounding box center [451, 104] width 168 height 20
type input "5210"
click at [430, 135] on span "5210 - Arbys Turbo US" at bounding box center [436, 137] width 88 height 11
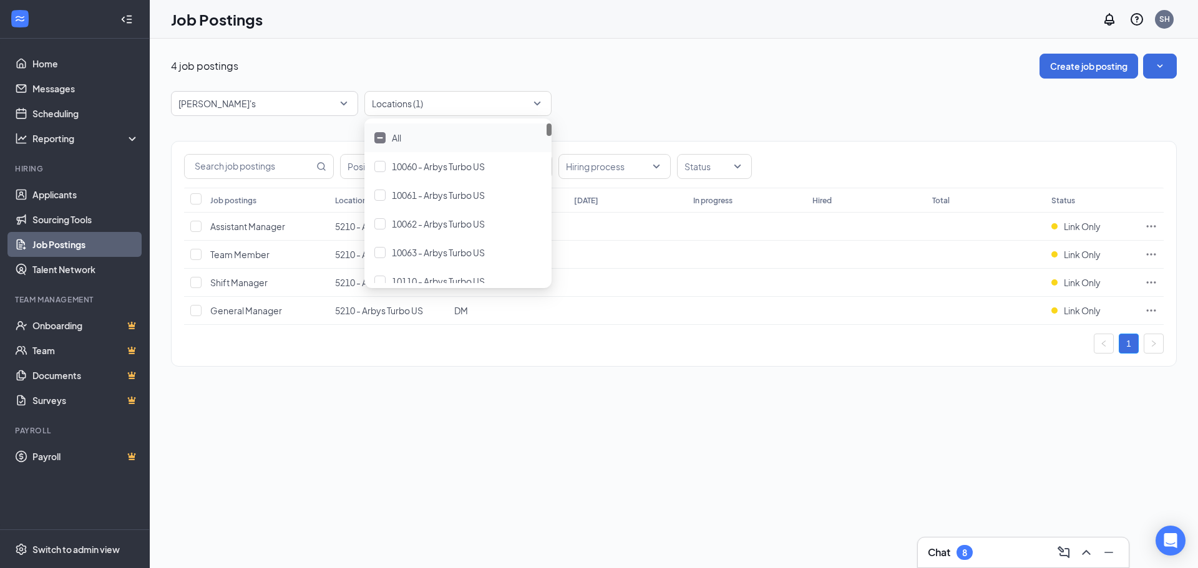
click at [580, 408] on div "4 job postings Create job posting [PERSON_NAME]'s 87323 87554 87389 All Brands …" at bounding box center [674, 304] width 1048 height 530
click at [1068, 278] on span "Link Only" at bounding box center [1082, 282] width 37 height 12
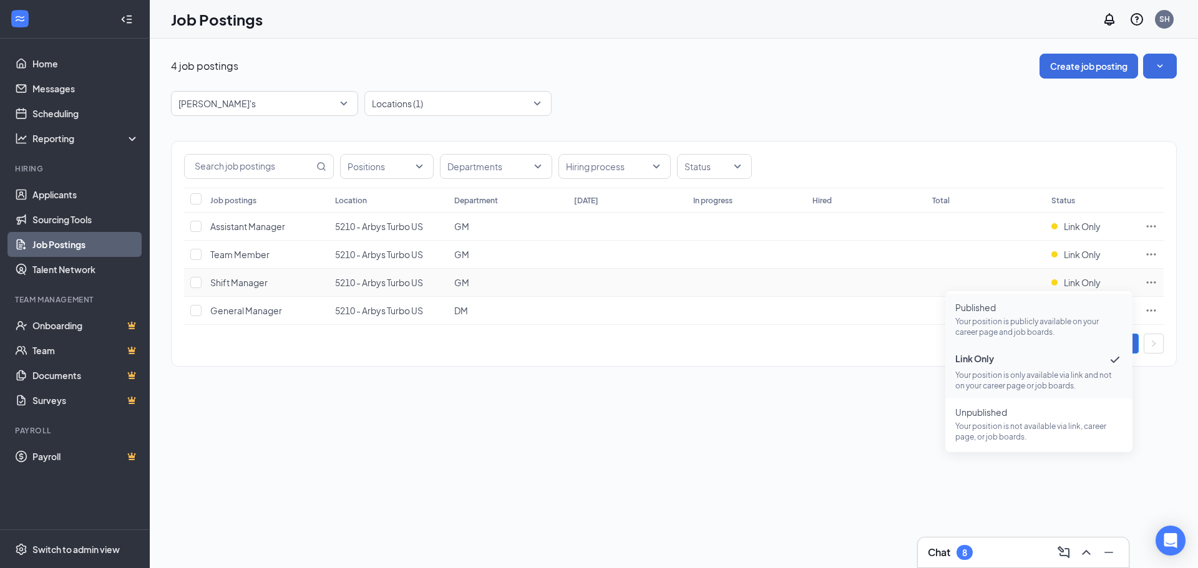
click at [1012, 324] on p "Your position is publicly available on your career page and job boards." at bounding box center [1038, 326] width 167 height 21
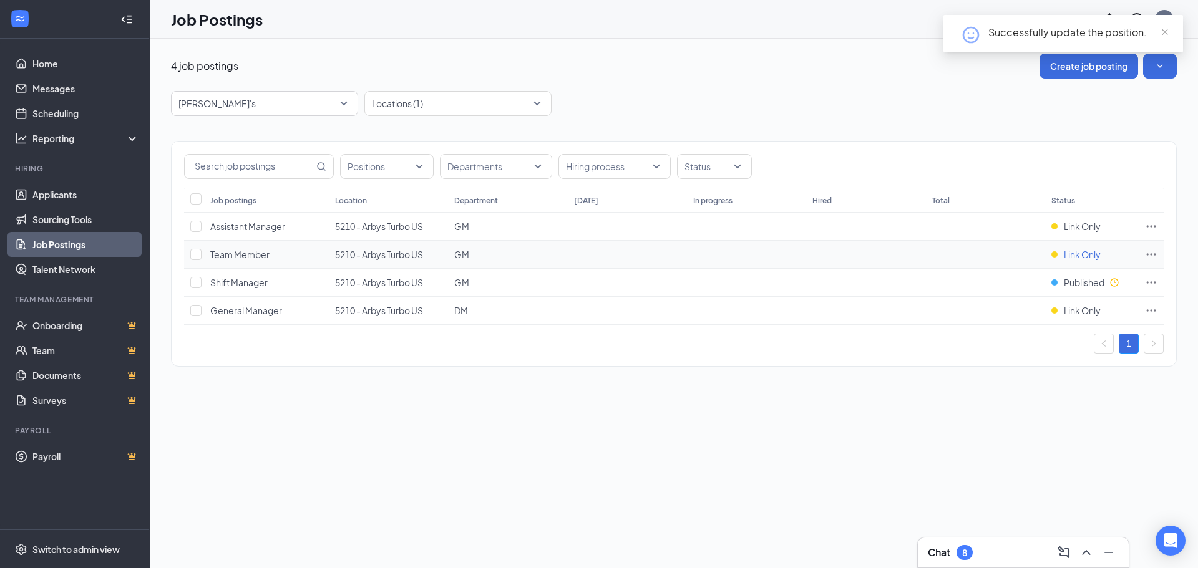
click at [1085, 250] on span "Link Only" at bounding box center [1082, 254] width 37 height 12
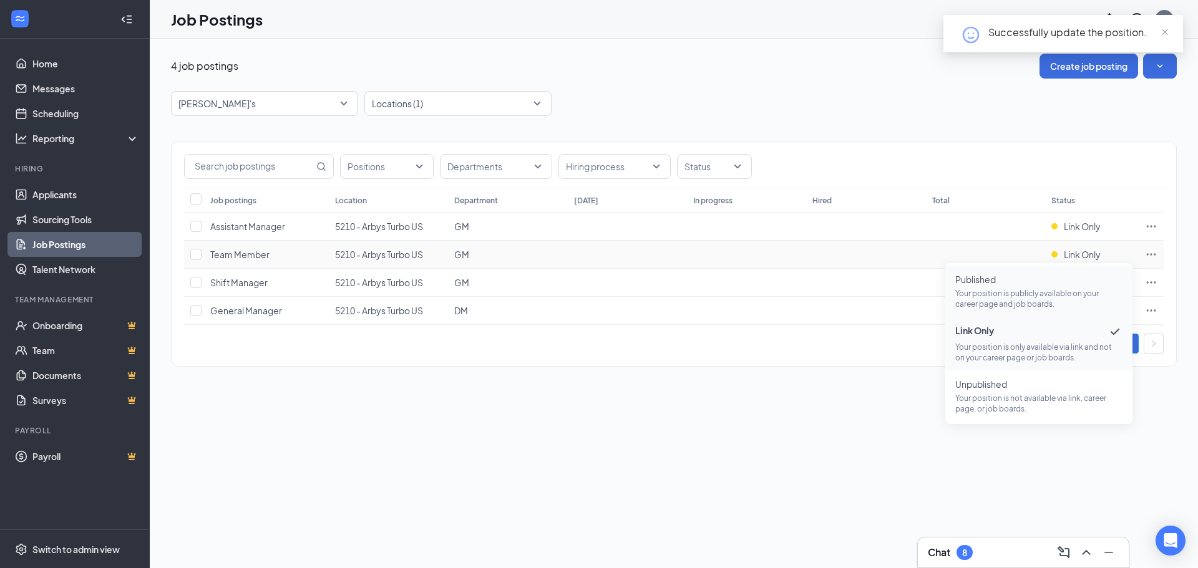
click at [1001, 291] on p "Your position is publicly available on your career page and job boards." at bounding box center [1038, 298] width 167 height 21
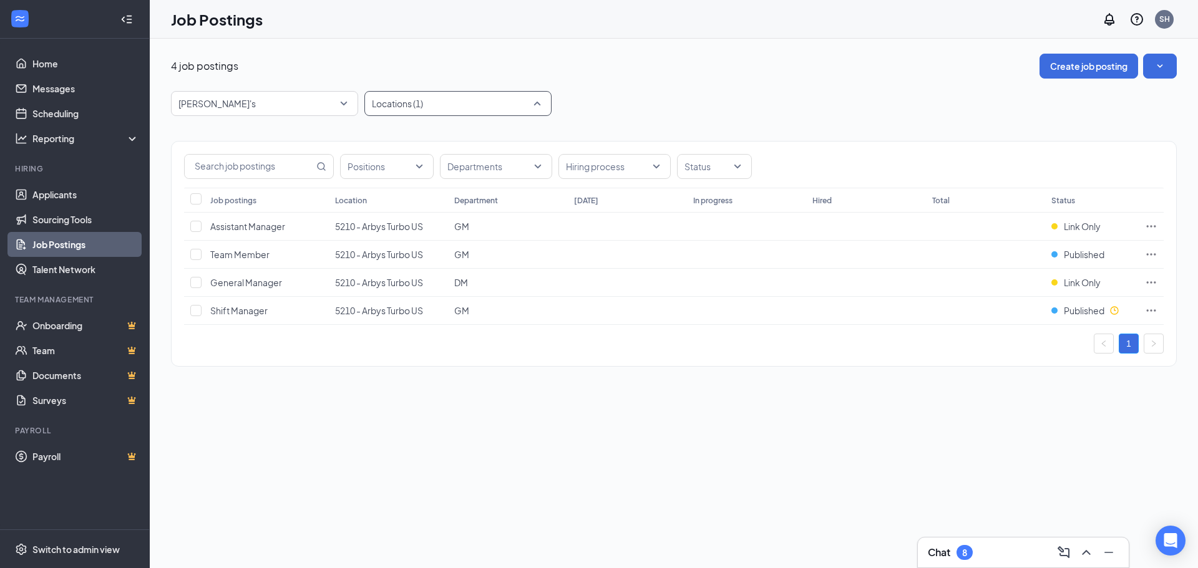
click at [462, 112] on div at bounding box center [451, 104] width 168 height 20
type input "5463"
click at [462, 142] on span "5463 - Arbys Turbo US" at bounding box center [436, 137] width 88 height 11
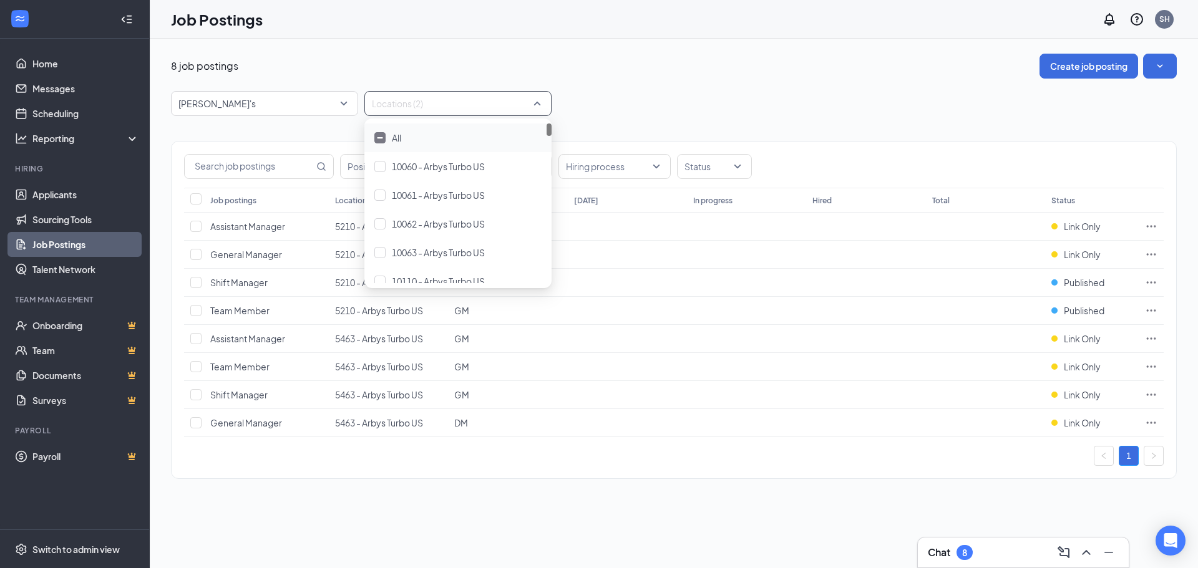
click at [530, 101] on div at bounding box center [451, 104] width 168 height 20
click at [1073, 365] on span "Link Only" at bounding box center [1082, 367] width 37 height 12
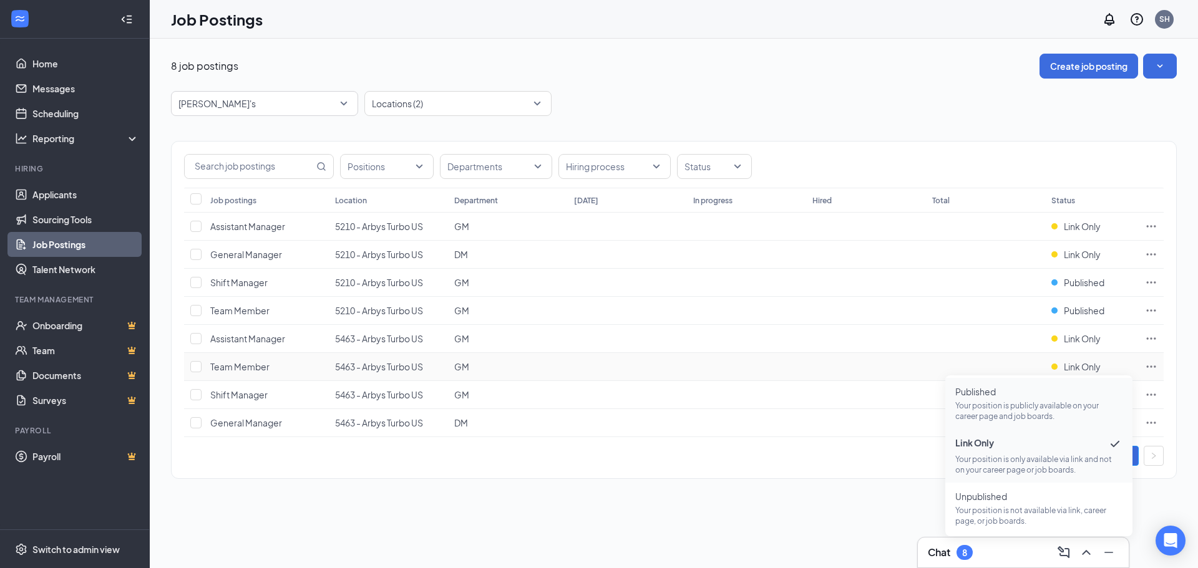
click at [976, 404] on p "Your position is publicly available on your career page and job boards." at bounding box center [1038, 411] width 167 height 21
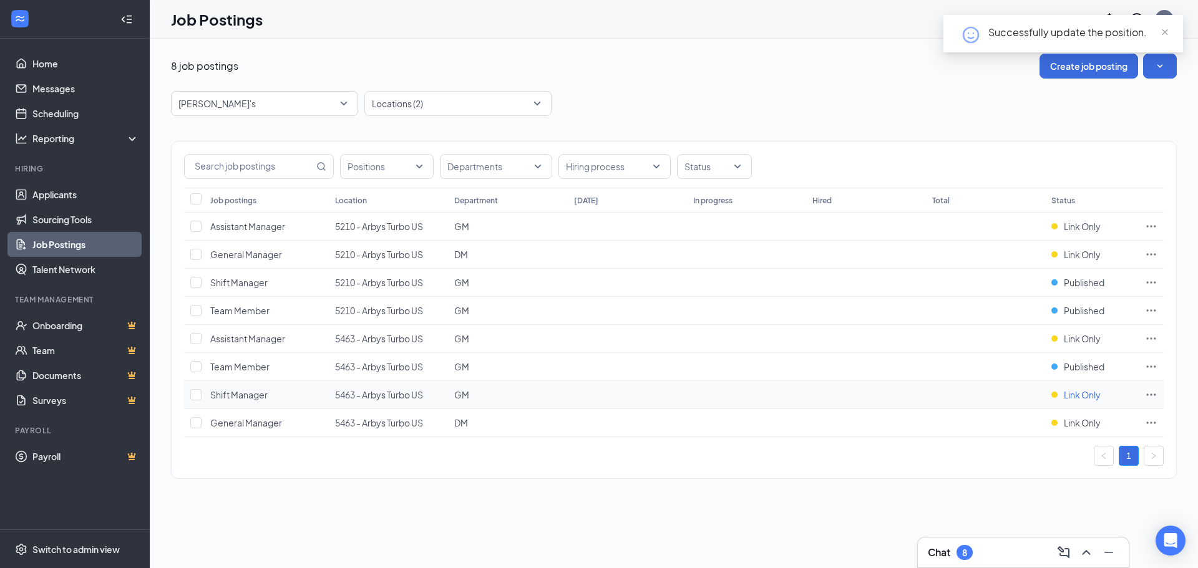
click at [1066, 393] on span "Link Only" at bounding box center [1082, 395] width 37 height 12
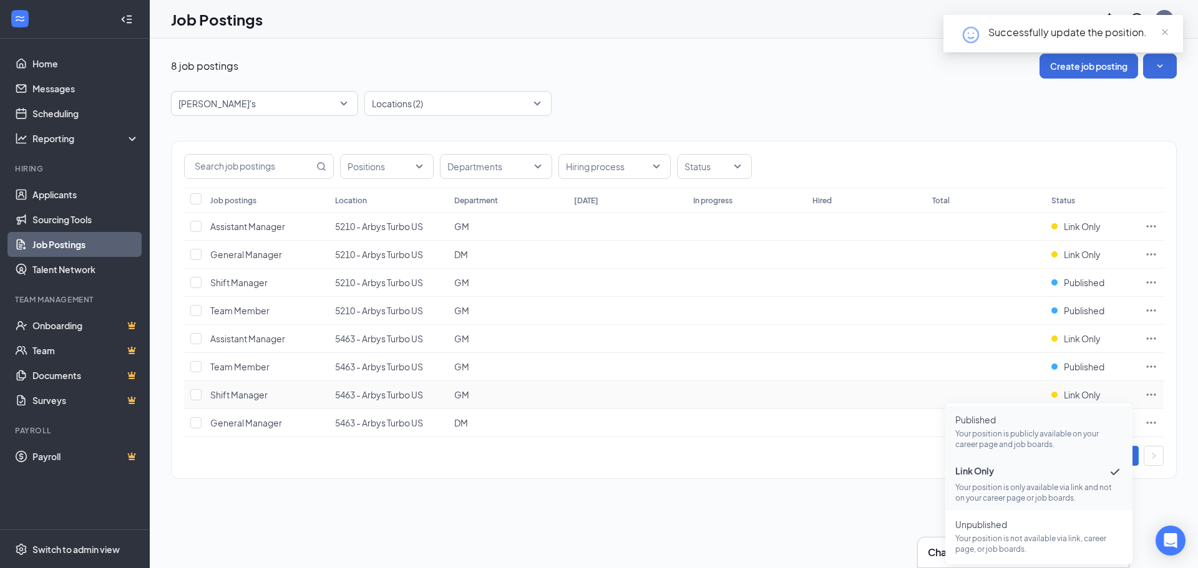
click at [1034, 427] on span "Published Your position is publicly available on your career page and job board…" at bounding box center [1038, 432] width 167 height 36
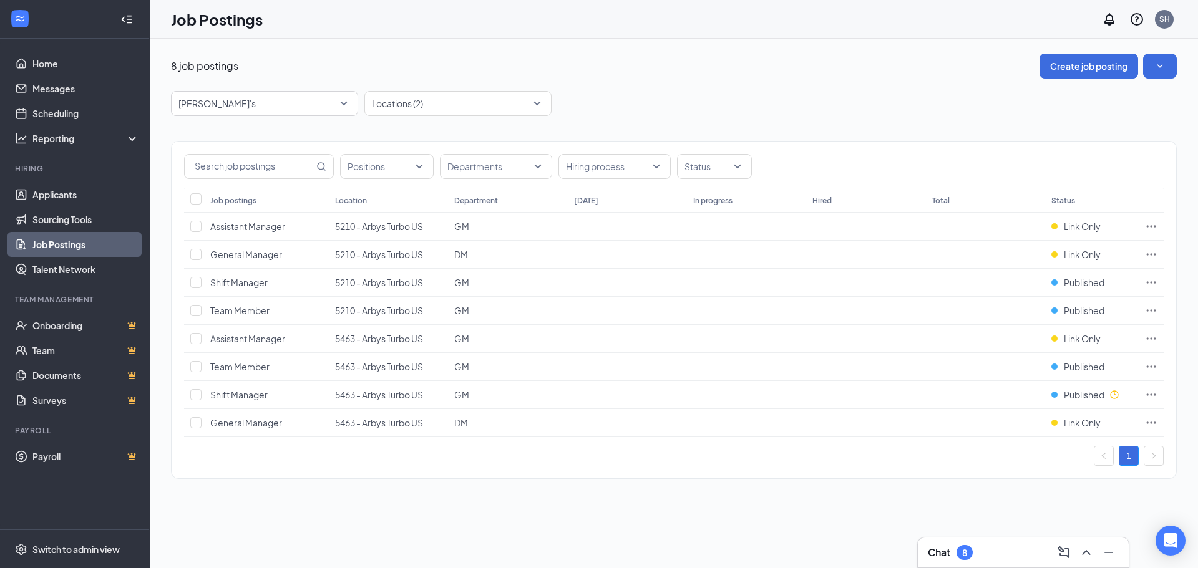
click at [469, 119] on div "Positions Departments Hiring process Status Job postings Location Department [D…" at bounding box center [674, 304] width 1006 height 376
click at [470, 118] on div "Positions Departments Hiring process Status Job postings Location Department [D…" at bounding box center [674, 304] width 1006 height 376
click at [471, 115] on div "Locations (2)" at bounding box center [457, 103] width 187 height 25
click at [445, 112] on div at bounding box center [451, 104] width 168 height 20
click at [451, 99] on div at bounding box center [451, 104] width 168 height 20
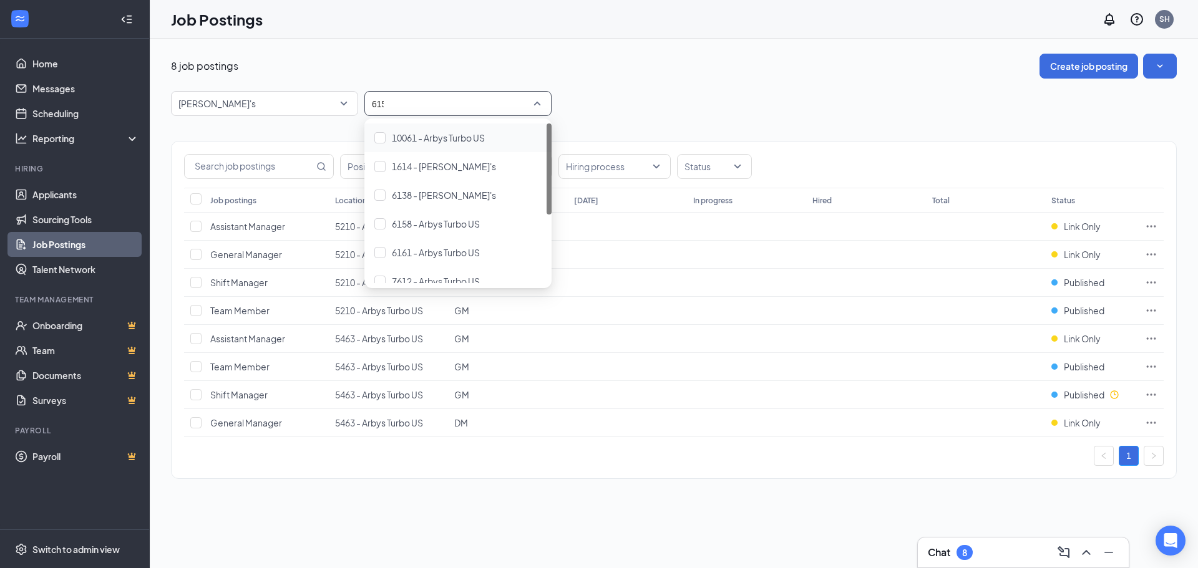
type input "6158"
click at [490, 133] on div "6158 - Arbys Turbo US" at bounding box center [457, 138] width 167 height 14
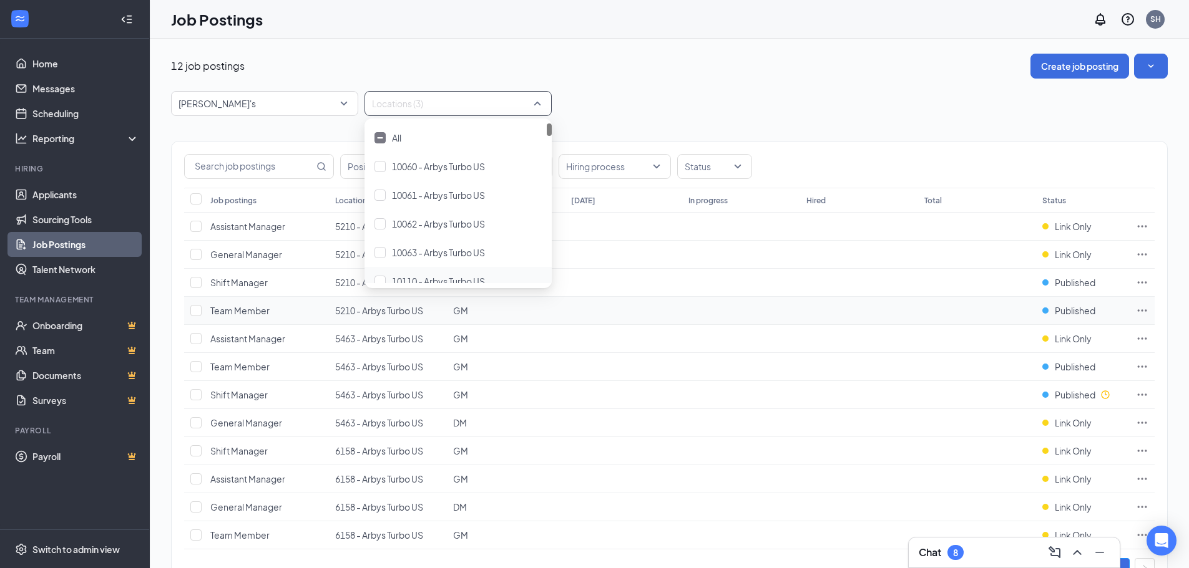
scroll to position [51, 0]
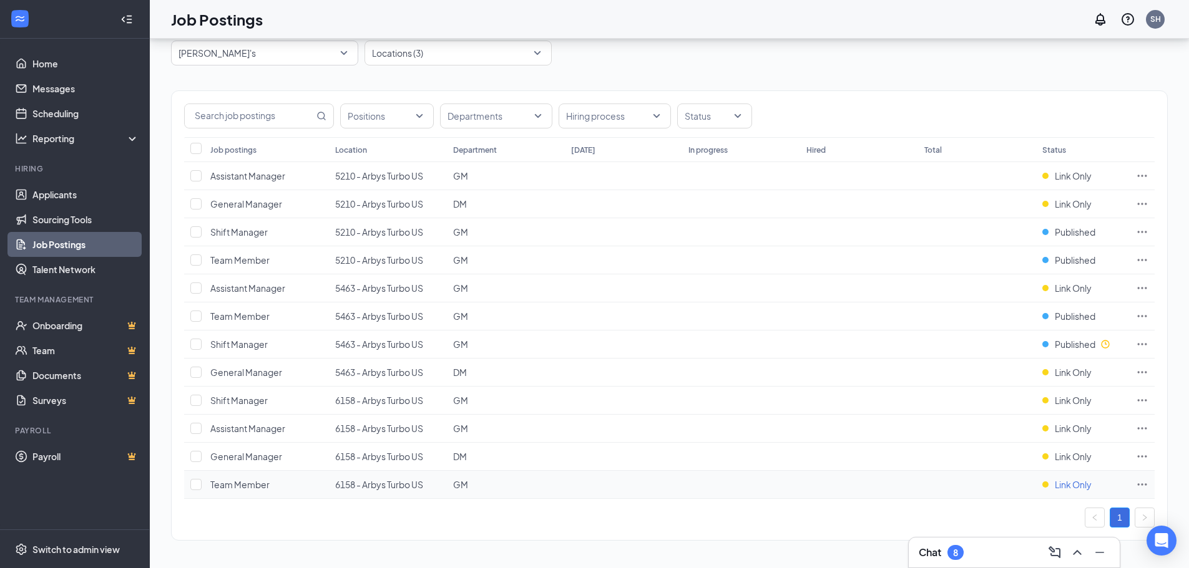
click at [1069, 487] on span "Link Only" at bounding box center [1072, 485] width 37 height 12
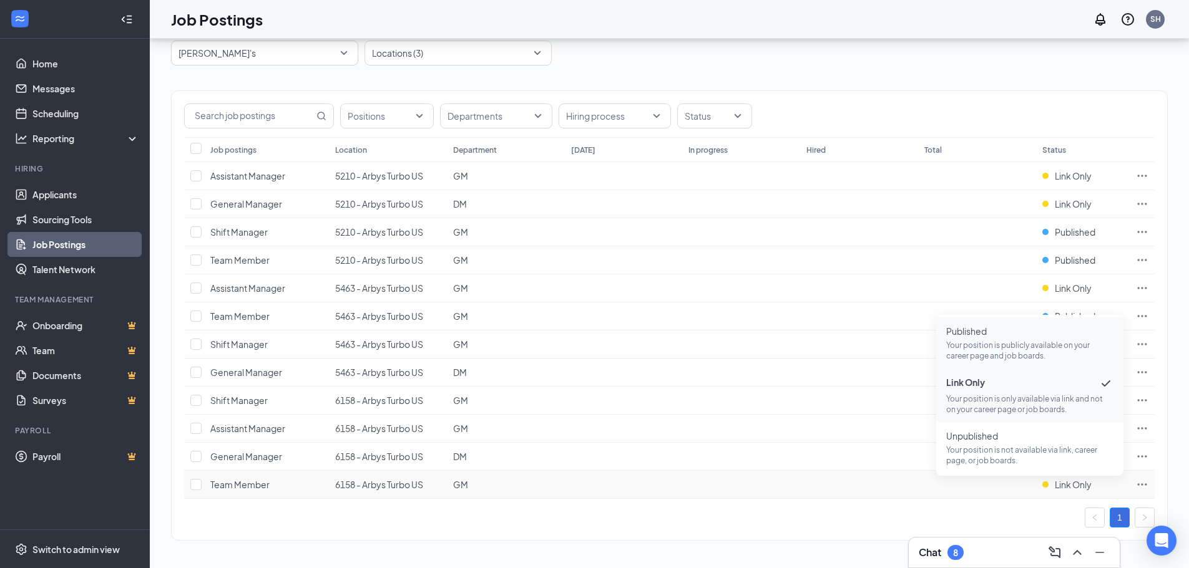
click at [1003, 341] on p "Your position is publicly available on your career page and job boards." at bounding box center [1029, 350] width 167 height 21
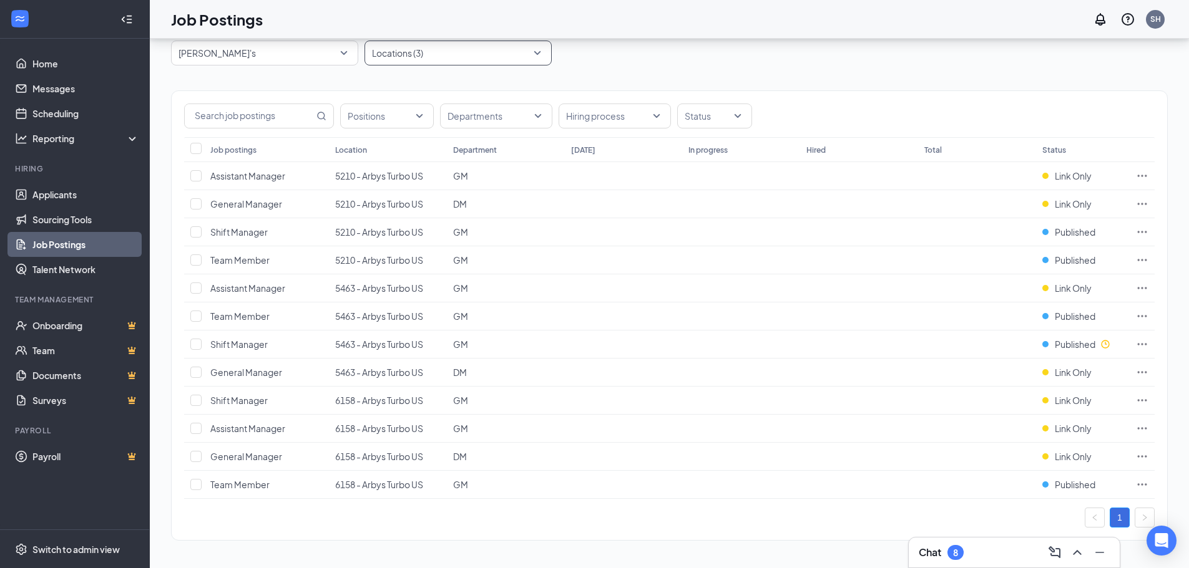
click at [425, 56] on div at bounding box center [451, 53] width 168 height 20
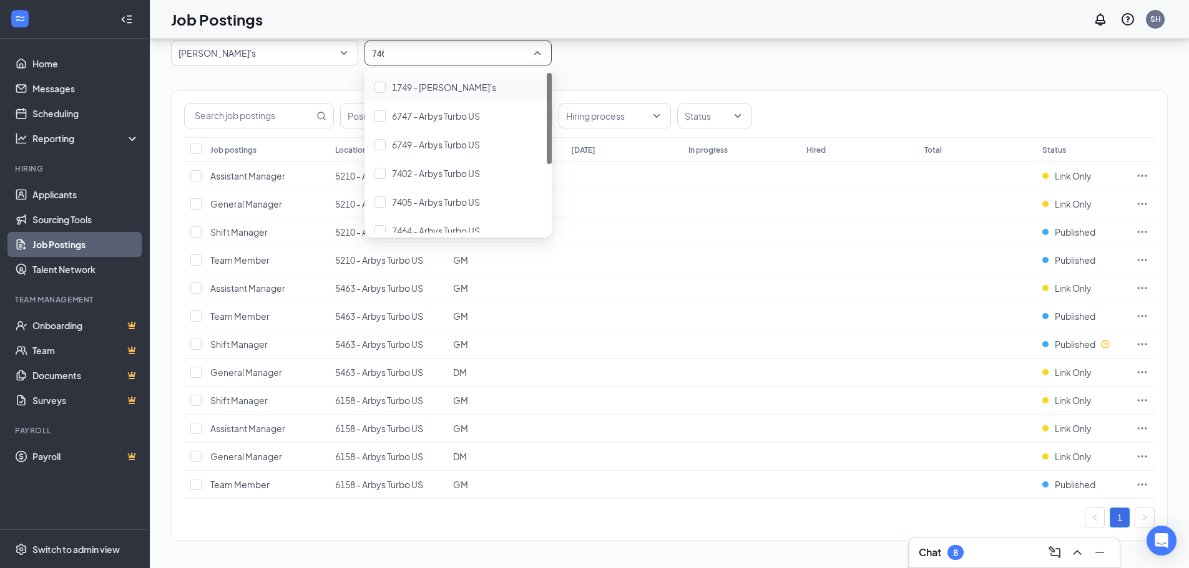
type input "7464"
click at [417, 71] on body "Home Messages Scheduling Reporting Hiring Applicants Sourcing Tools Job Posting…" at bounding box center [594, 233] width 1189 height 568
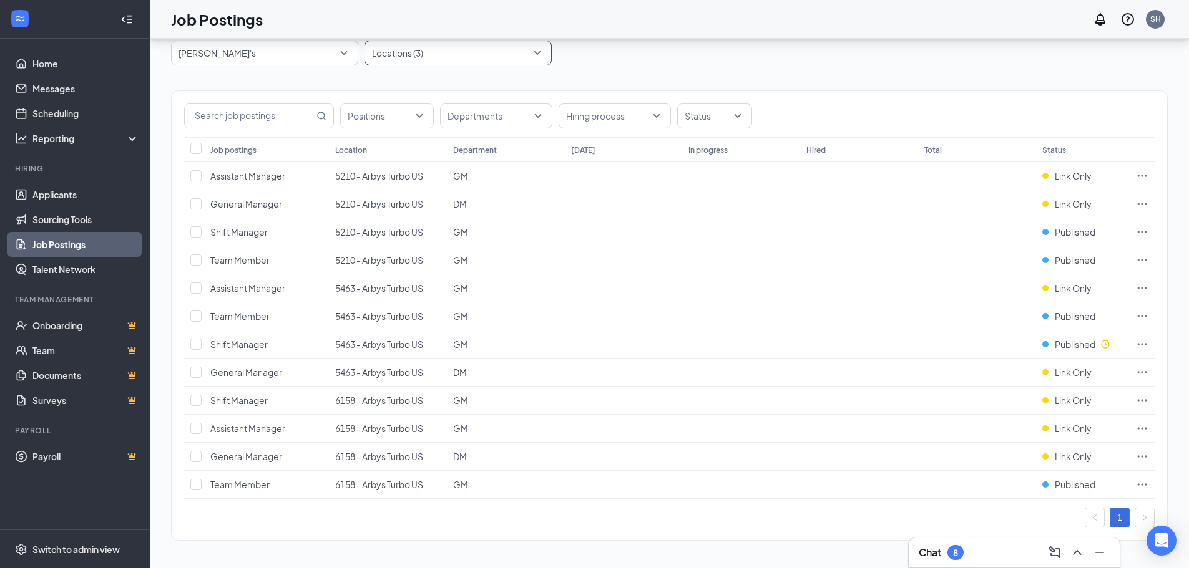
click at [439, 59] on div at bounding box center [451, 53] width 168 height 20
type input "7464"
click at [427, 78] on div "7464 - Arbys Turbo US" at bounding box center [457, 87] width 187 height 29
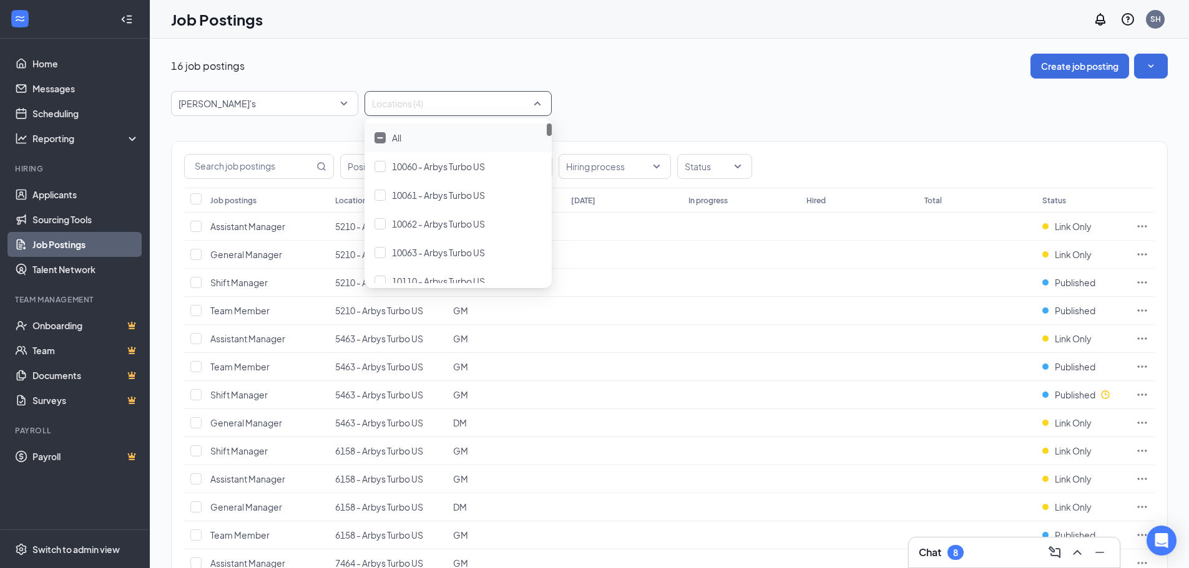
click at [490, 97] on div at bounding box center [451, 104] width 168 height 20
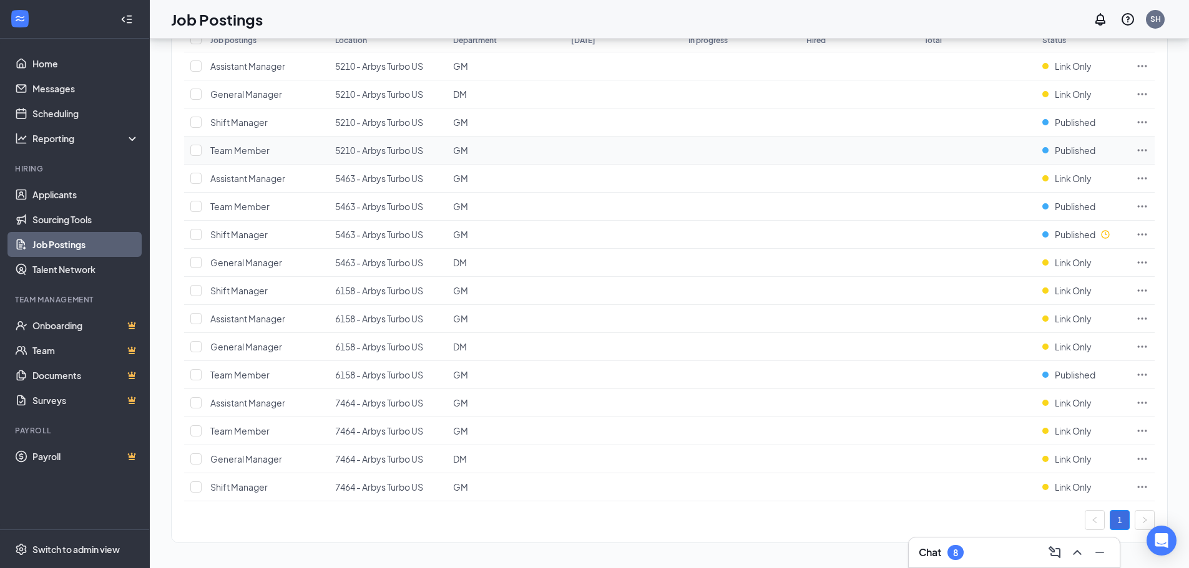
scroll to position [163, 0]
click at [1081, 429] on span "Link Only" at bounding box center [1072, 428] width 37 height 12
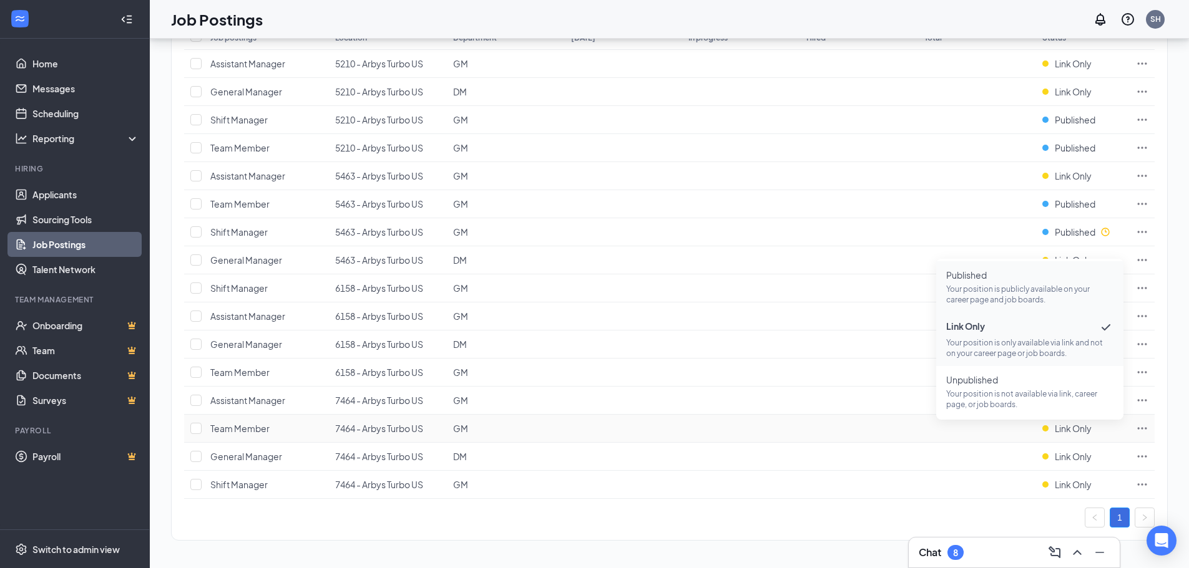
click at [1002, 284] on p "Your position is publicly available on your career page and job boards." at bounding box center [1029, 294] width 167 height 21
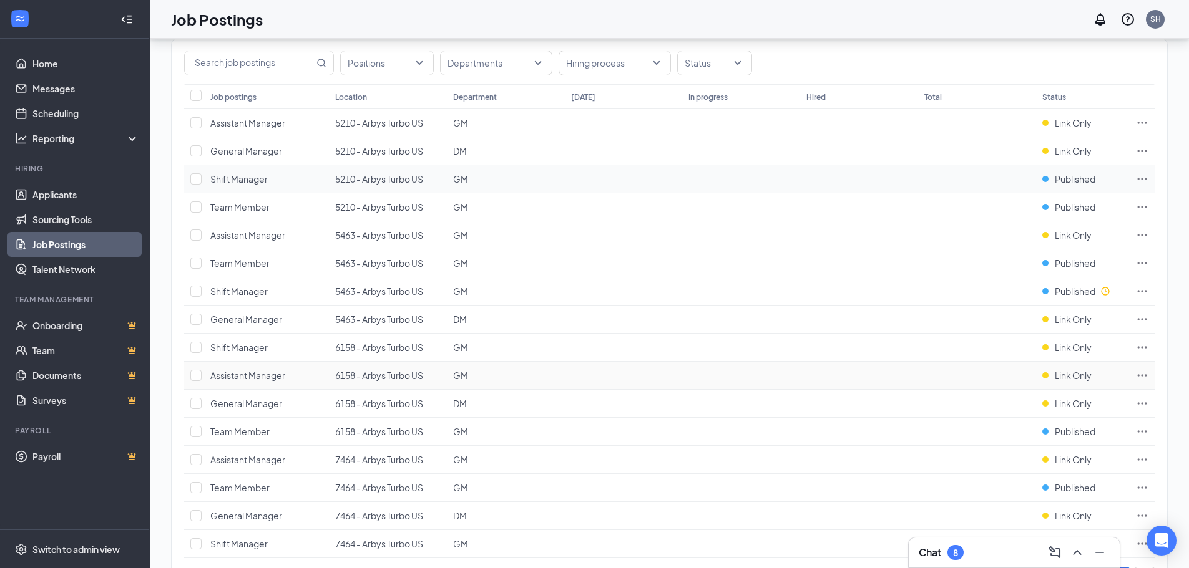
scroll to position [0, 0]
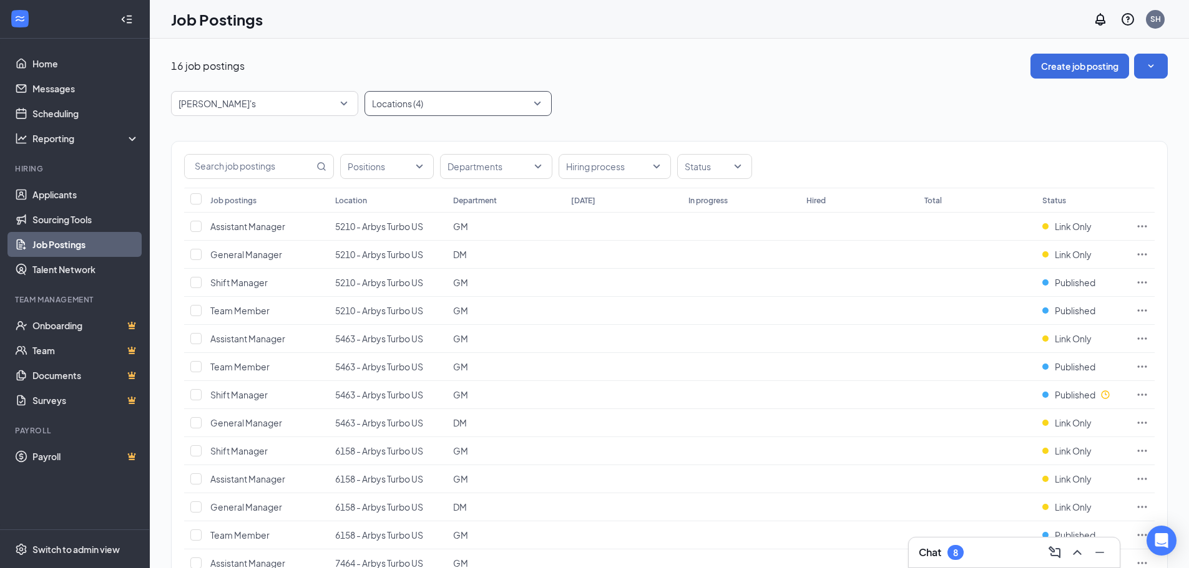
click at [472, 114] on div "Locations (4)" at bounding box center [457, 103] width 187 height 25
type input "8658"
click at [508, 127] on div "8658 - Arbys Turbo US" at bounding box center [457, 138] width 187 height 29
click at [586, 75] on div "20 job postings Create job posting" at bounding box center [669, 66] width 996 height 25
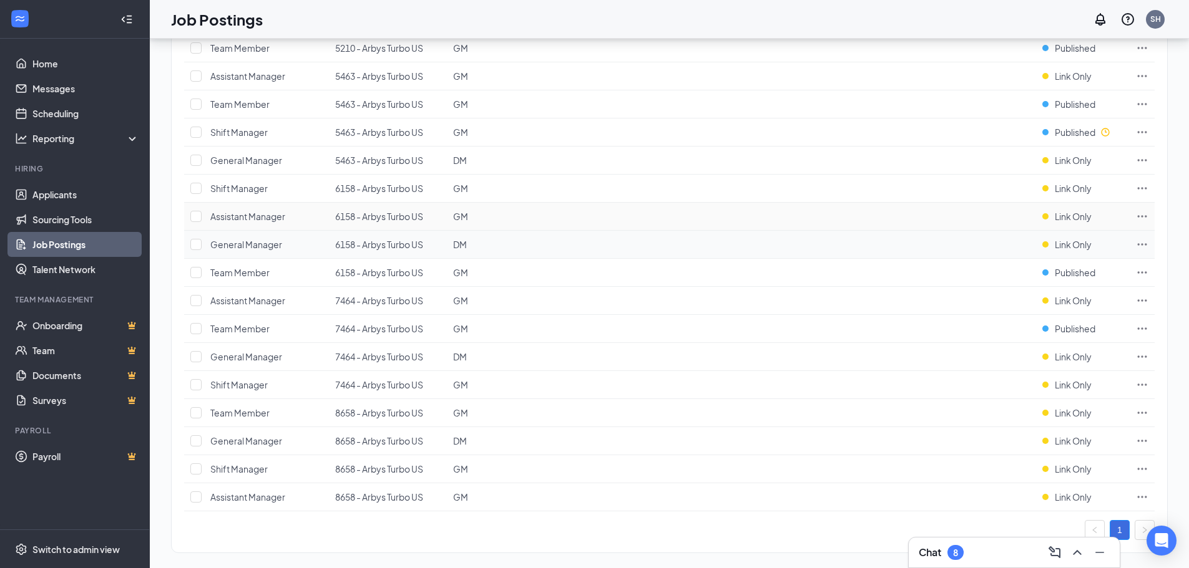
scroll to position [275, 0]
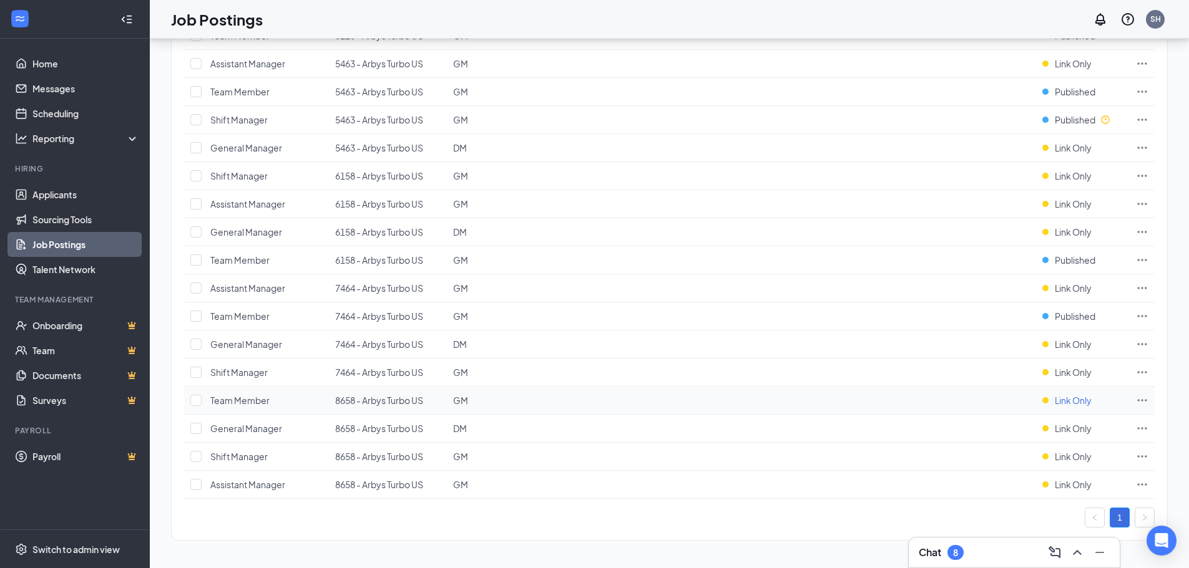
click at [1058, 395] on span "Link Only" at bounding box center [1072, 400] width 37 height 12
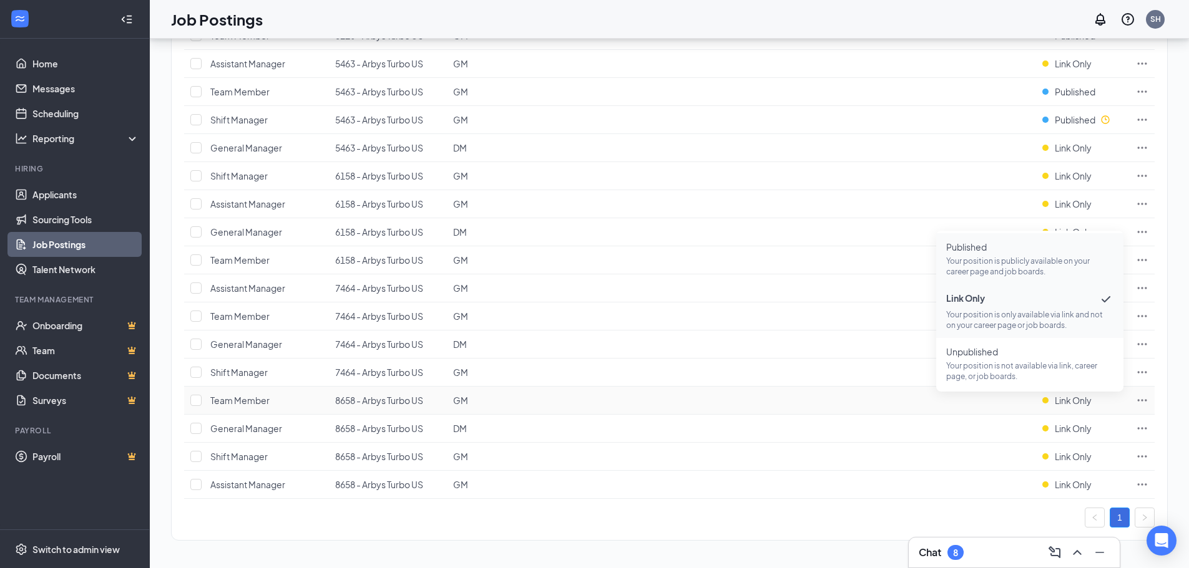
click at [974, 258] on p "Your position is publicly available on your career page and job boards." at bounding box center [1029, 266] width 167 height 21
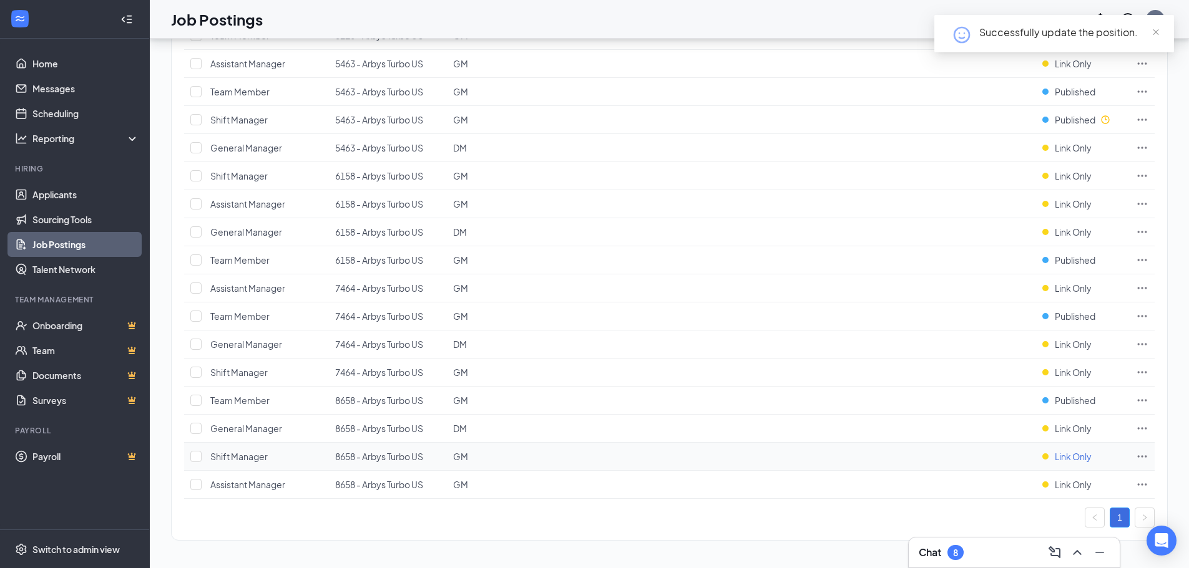
click at [1062, 459] on span "Link Only" at bounding box center [1072, 456] width 37 height 12
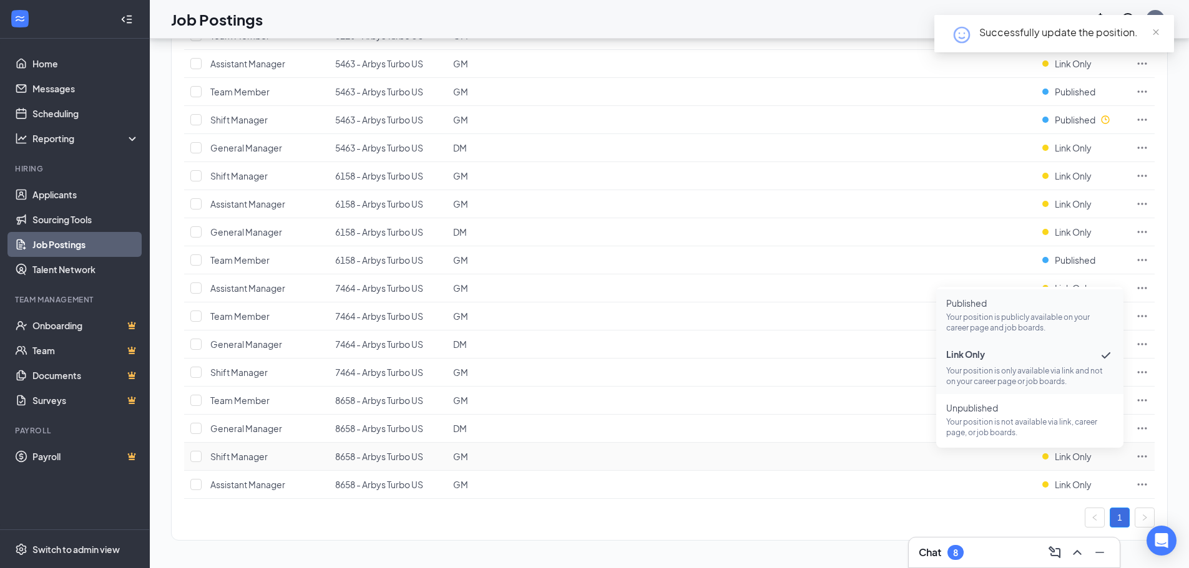
click at [988, 299] on span "Published" at bounding box center [1029, 303] width 167 height 12
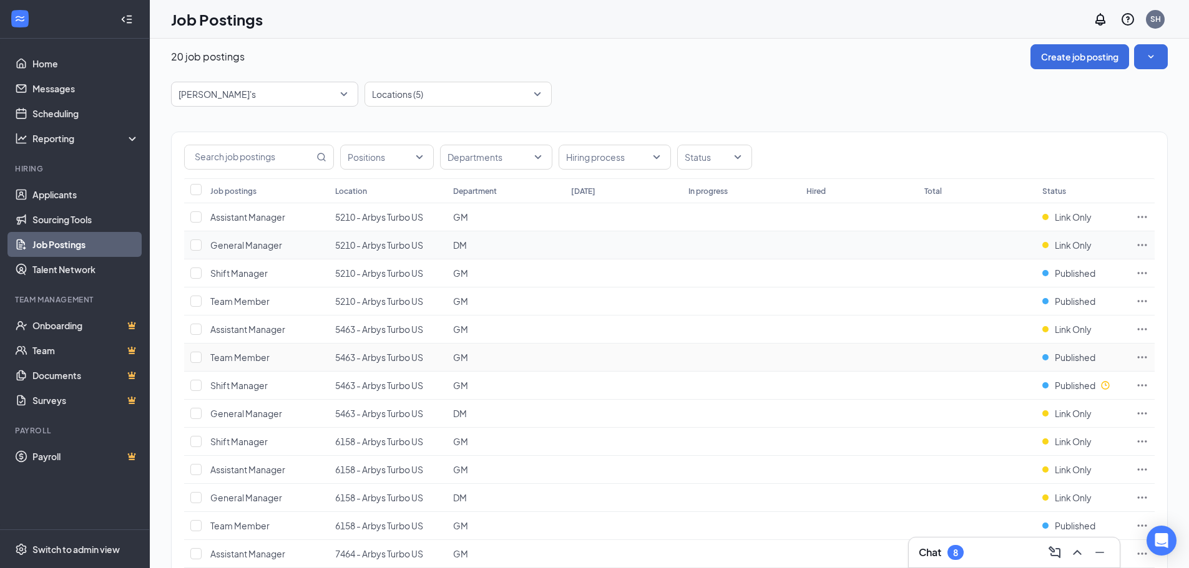
scroll to position [0, 0]
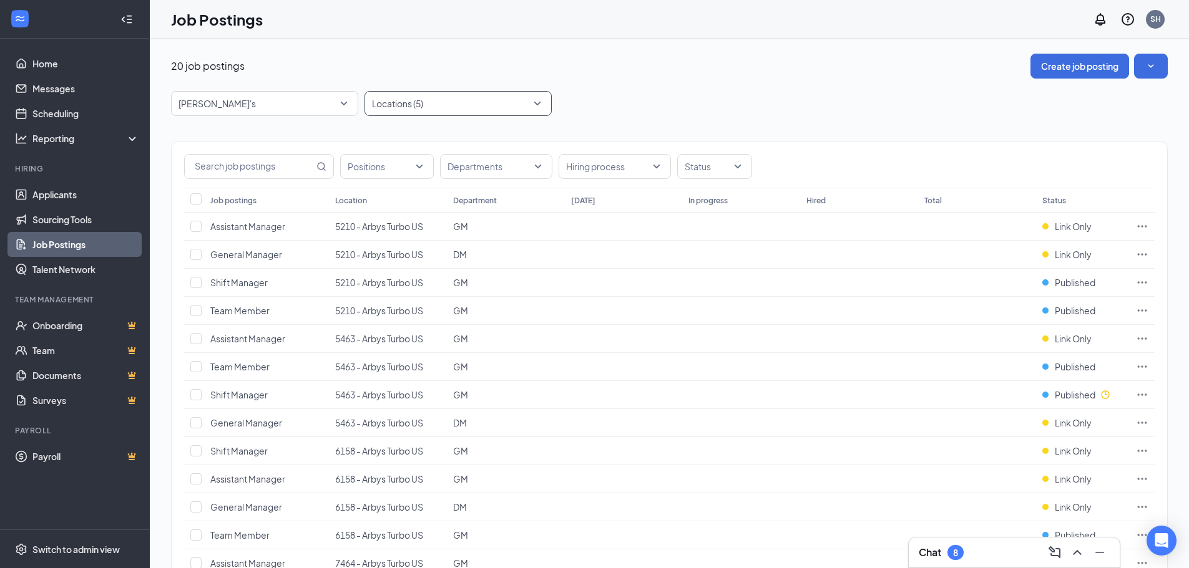
click at [406, 109] on div at bounding box center [451, 104] width 168 height 20
type input "8842"
click at [424, 138] on span "8842 - Arbys Turbo US" at bounding box center [436, 137] width 88 height 11
click at [585, 80] on div "24 job postings Create job posting [PERSON_NAME]'s 87323 87554 87389 All Brands…" at bounding box center [669, 497] width 996 height 887
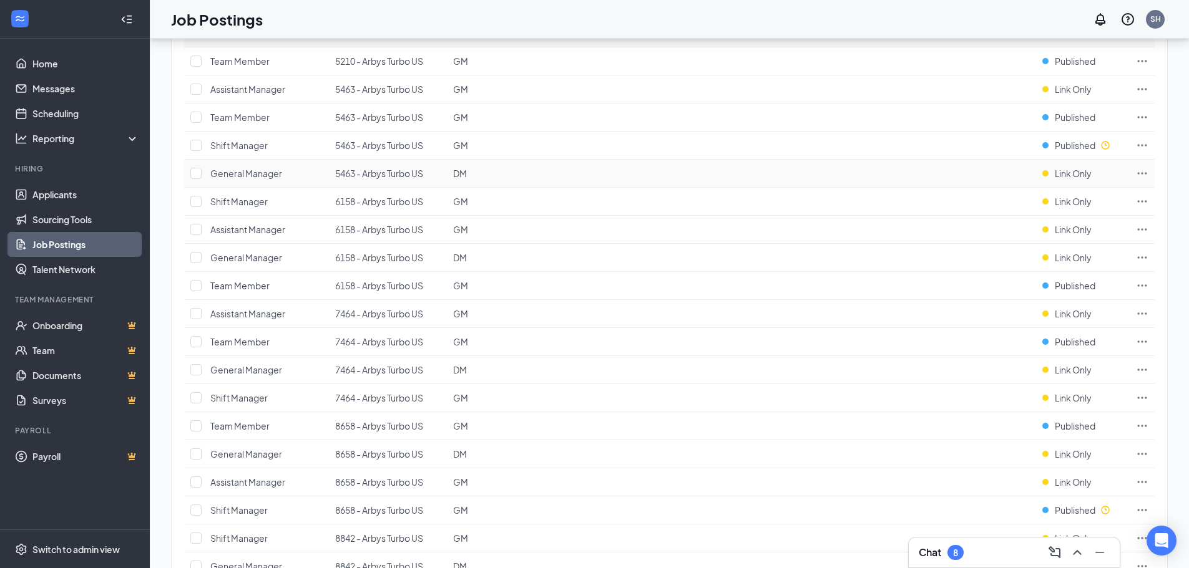
scroll to position [387, 0]
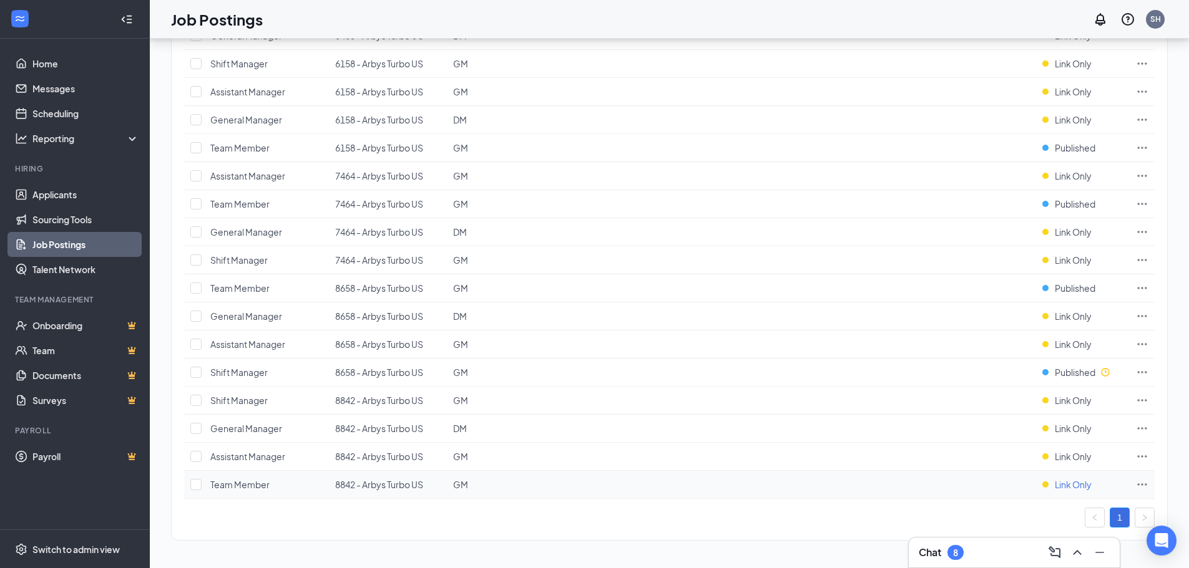
click at [1071, 482] on span "Link Only" at bounding box center [1072, 485] width 37 height 12
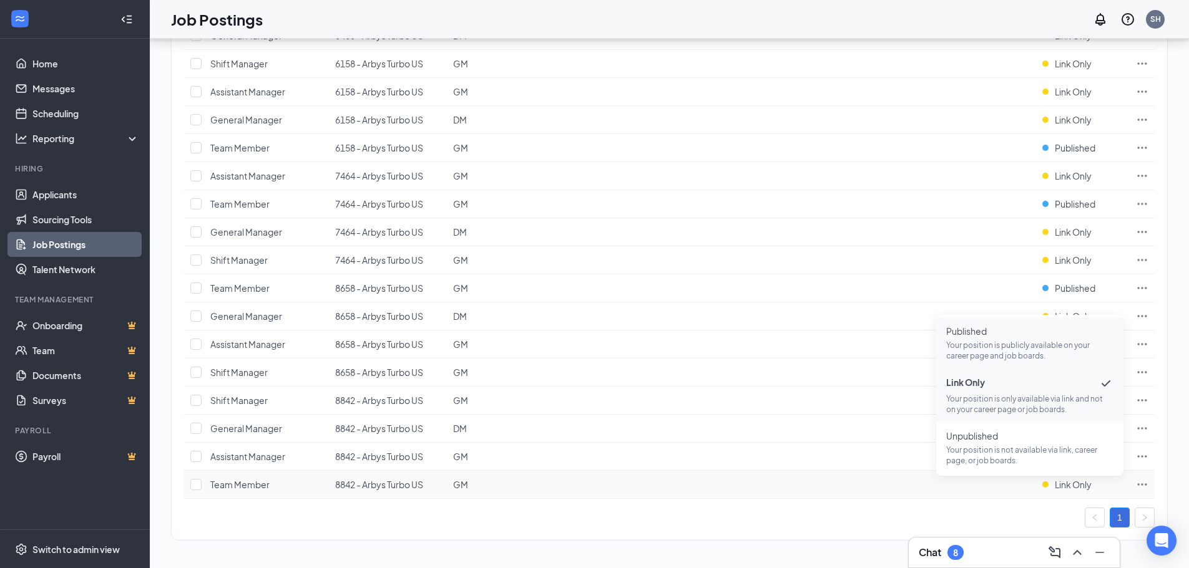
click at [1000, 346] on p "Your position is publicly available on your career page and job boards." at bounding box center [1029, 350] width 167 height 21
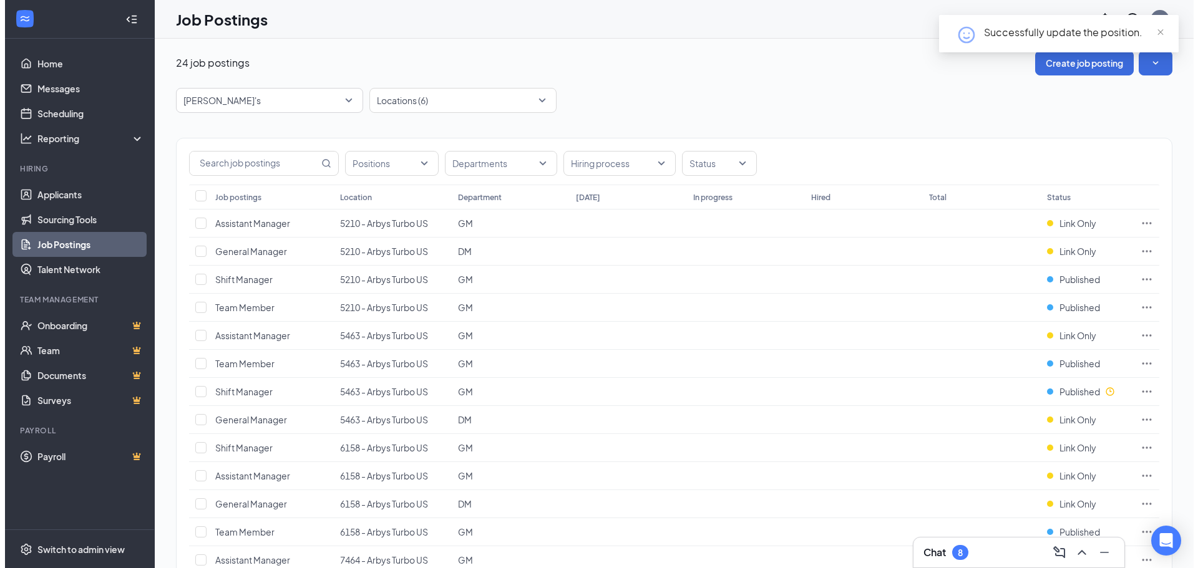
scroll to position [0, 0]
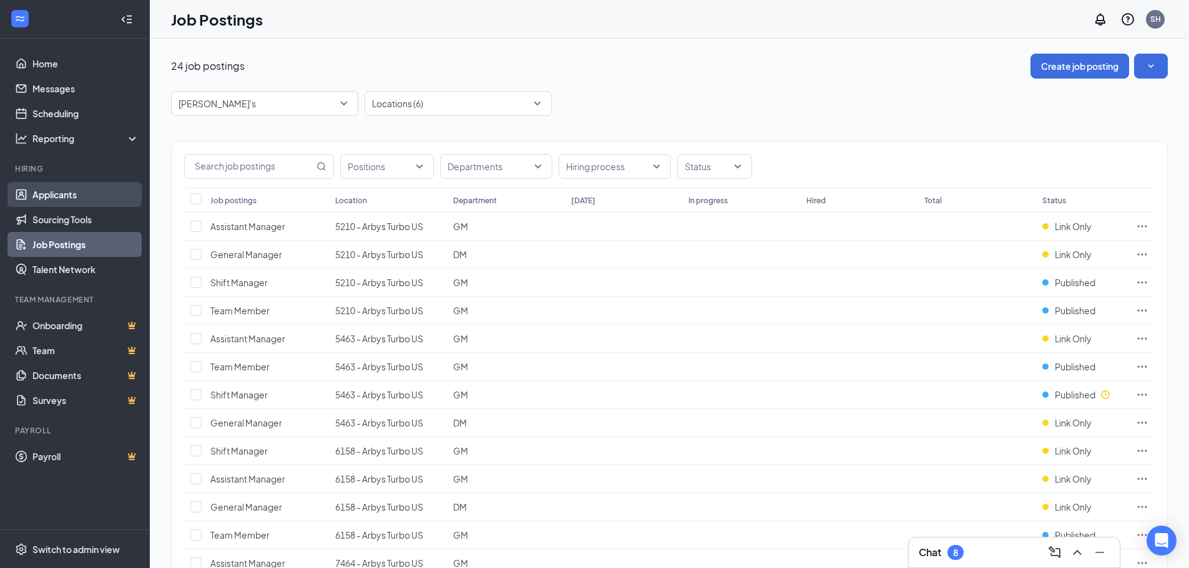
click at [36, 203] on link "Applicants" at bounding box center [85, 194] width 107 height 25
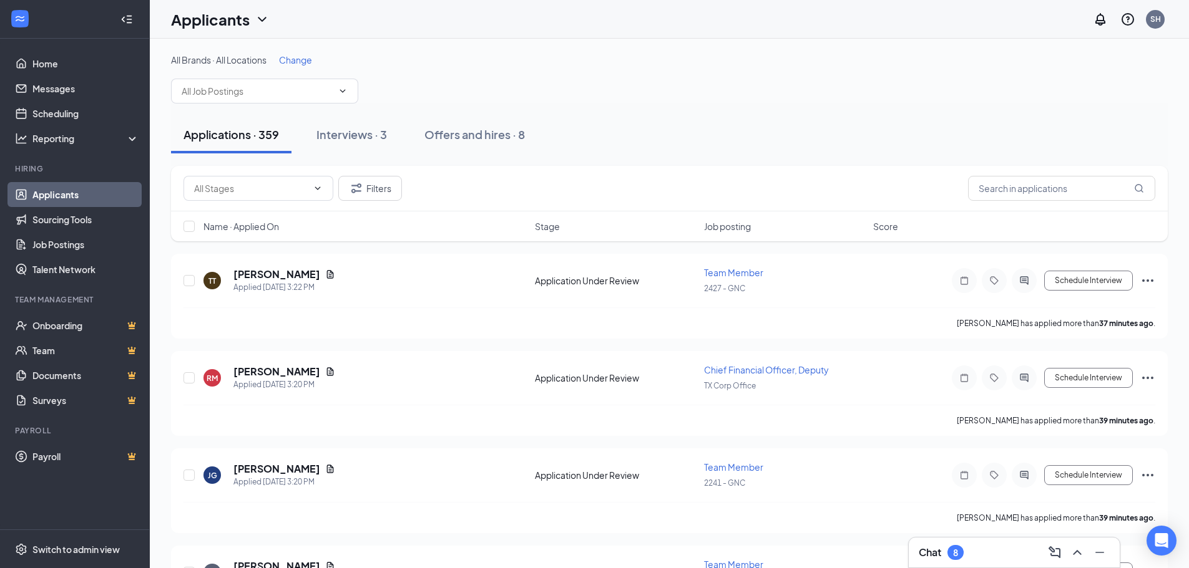
click at [312, 62] on span "Change" at bounding box center [295, 59] width 33 height 11
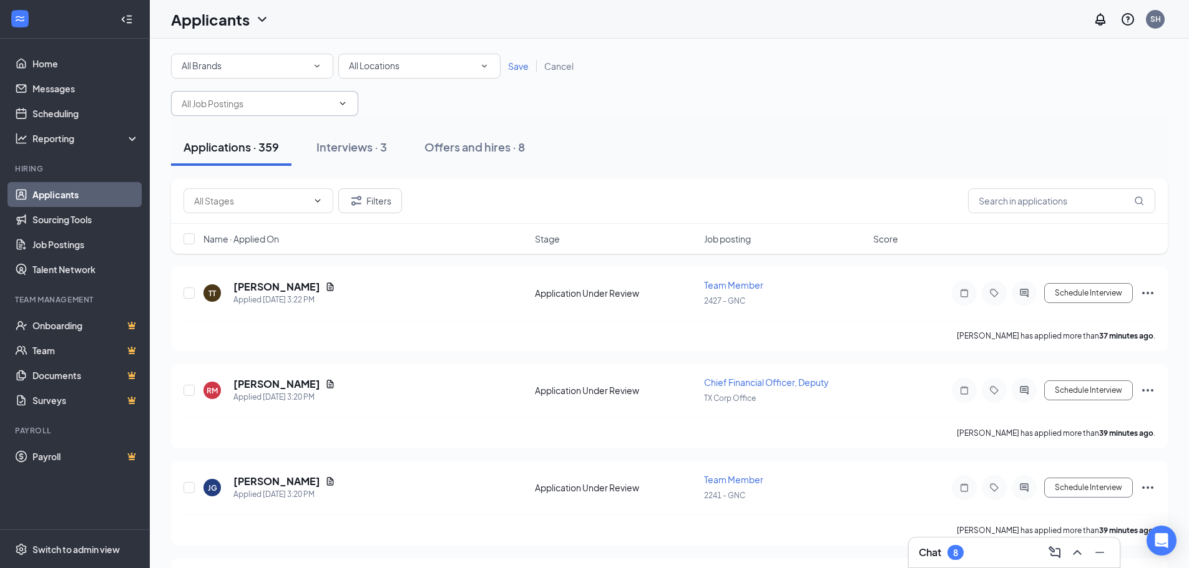
click at [250, 97] on input "text" at bounding box center [257, 104] width 151 height 14
click at [252, 79] on div "All Brands All Brands All Locations All Locations Save Cancel General Manager (…" at bounding box center [669, 85] width 996 height 62
click at [255, 72] on div "All Brands" at bounding box center [252, 66] width 141 height 15
click at [219, 159] on div "[PERSON_NAME]'s" at bounding box center [252, 160] width 142 height 15
click at [509, 69] on span "Save" at bounding box center [518, 66] width 21 height 11
